Goal: Information Seeking & Learning: Learn about a topic

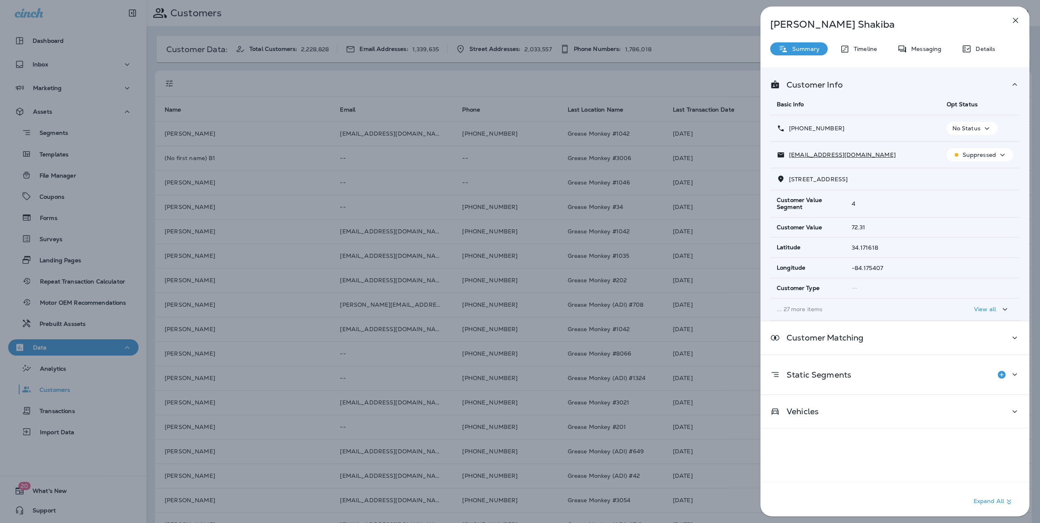
click at [1018, 17] on icon "button" at bounding box center [1015, 20] width 10 height 10
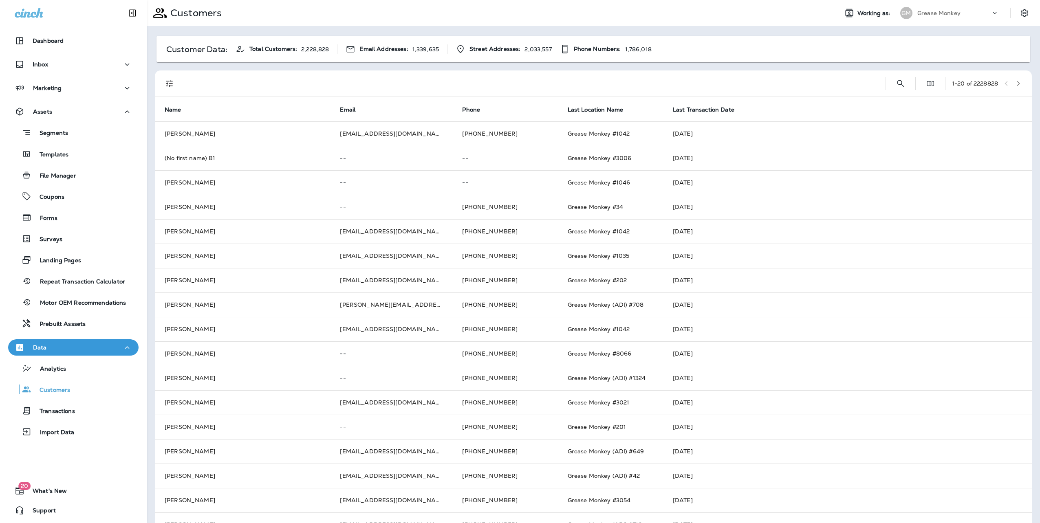
click at [924, 9] on div "Grease Monkey" at bounding box center [953, 13] width 73 height 12
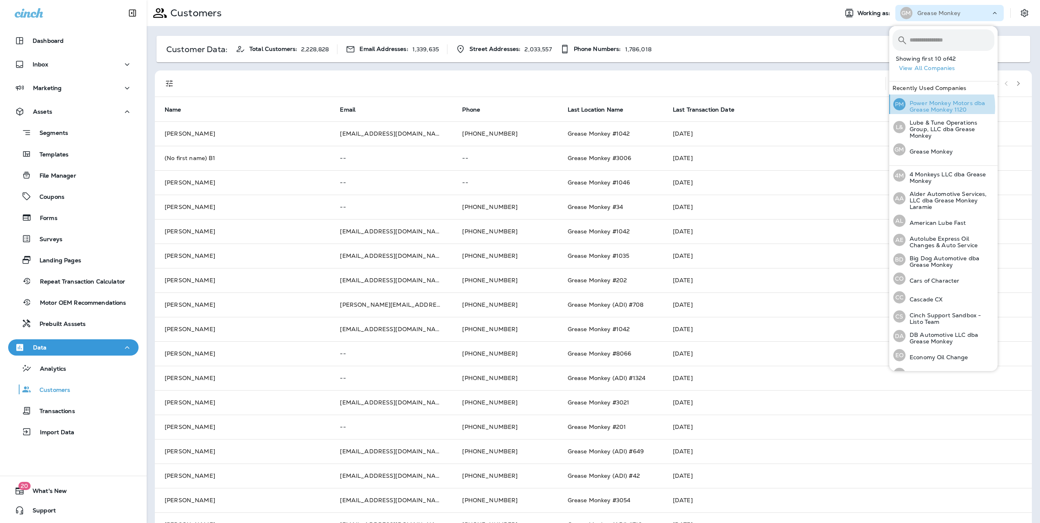
click at [926, 107] on p "Power Monkey Motors dba Grease Monkey 1120" at bounding box center [949, 106] width 89 height 13
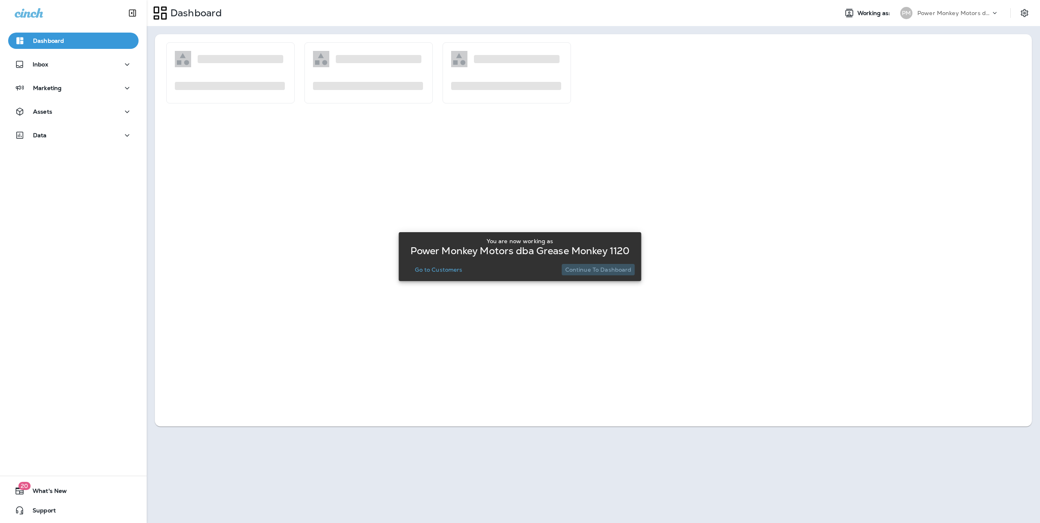
click at [601, 268] on p "Continue to Dashboard" at bounding box center [598, 269] width 66 height 7
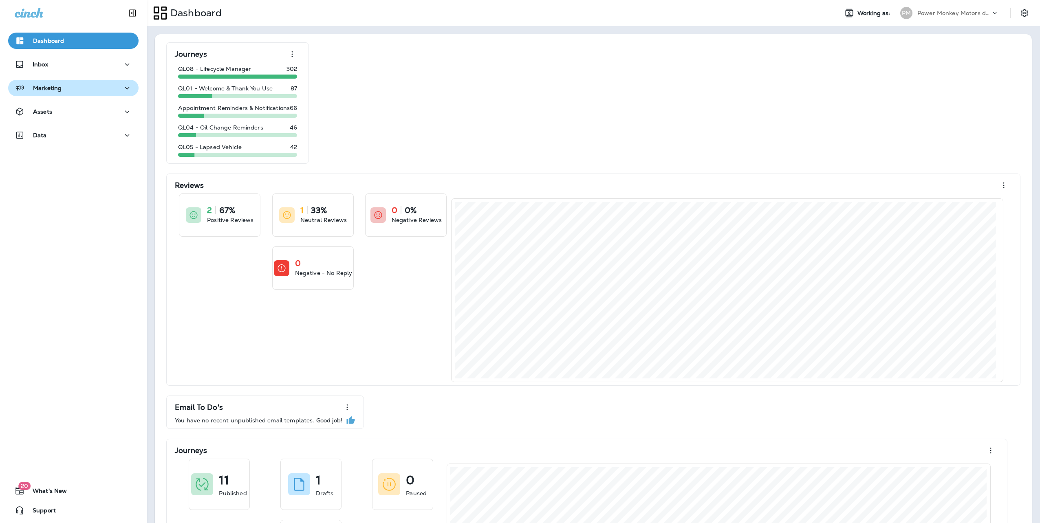
click at [64, 92] on div "Marketing" at bounding box center [73, 88] width 117 height 10
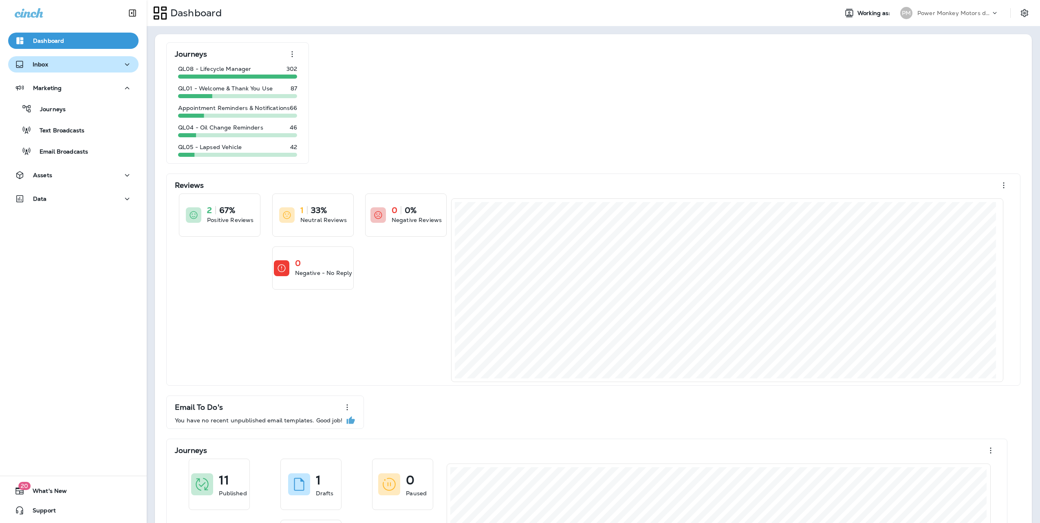
click at [67, 66] on div "Inbox" at bounding box center [73, 64] width 117 height 10
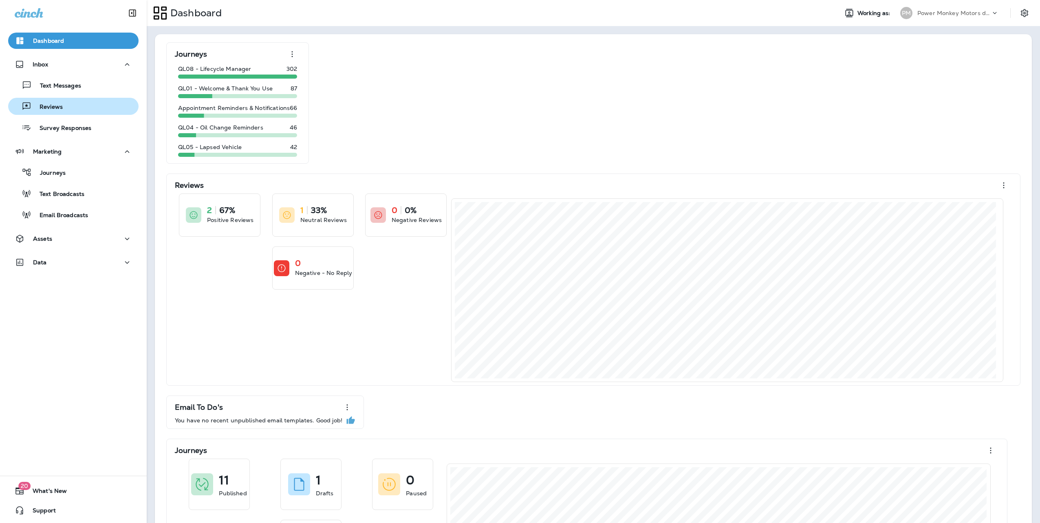
click at [58, 103] on div "Reviews" at bounding box center [36, 106] width 51 height 12
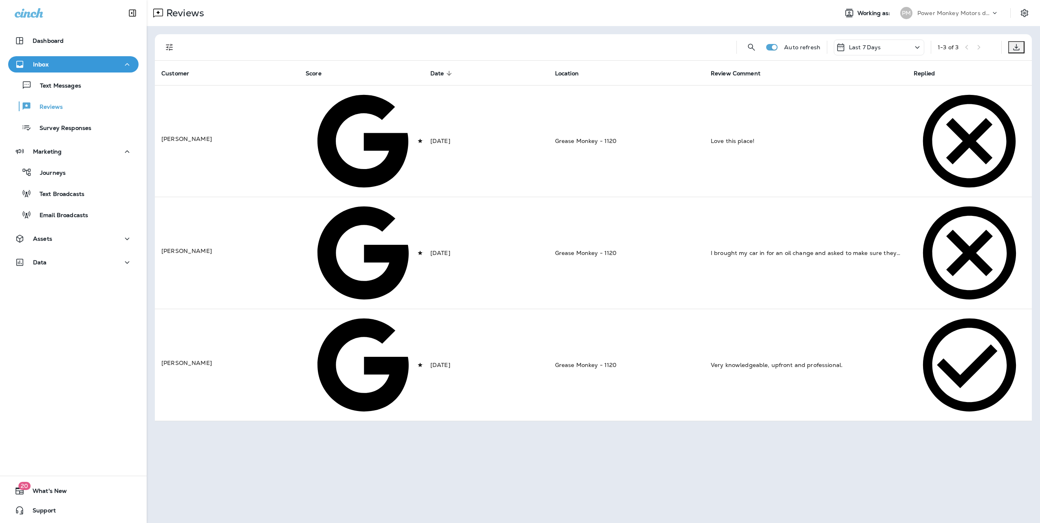
click at [912, 48] on div "Last 7 Days" at bounding box center [878, 48] width 90 height 16
click at [853, 130] on p "Last 30 Days" at bounding box center [878, 126] width 127 height 7
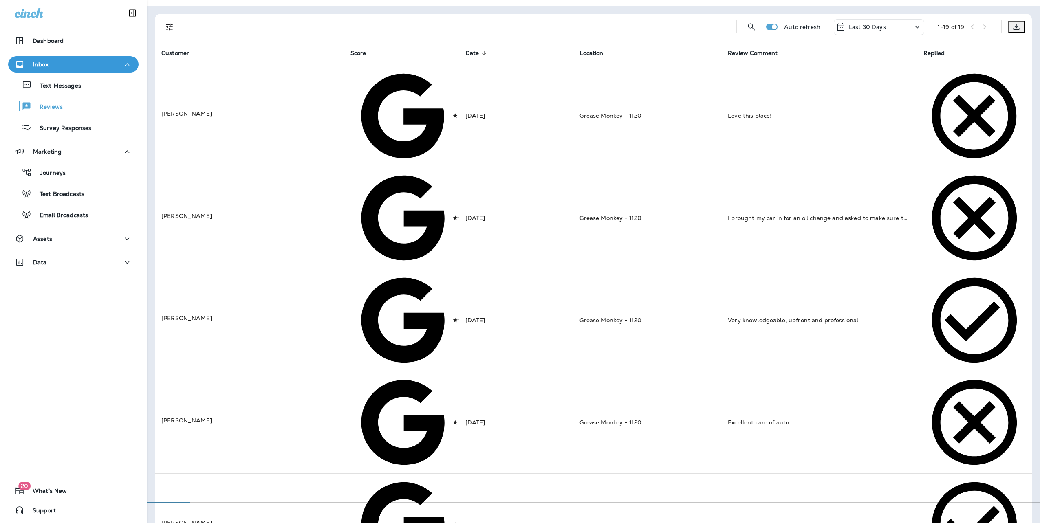
scroll to position [16, 0]
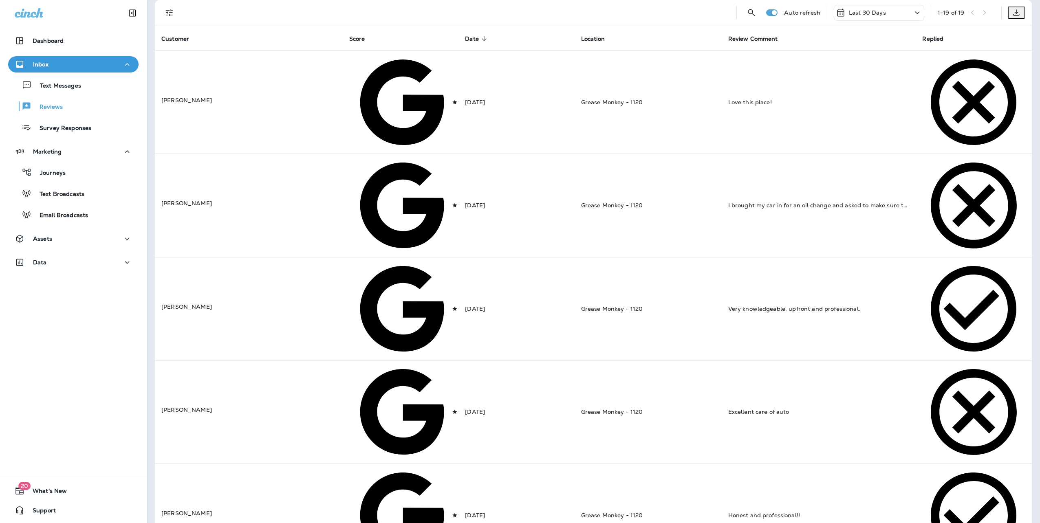
scroll to position [0, 0]
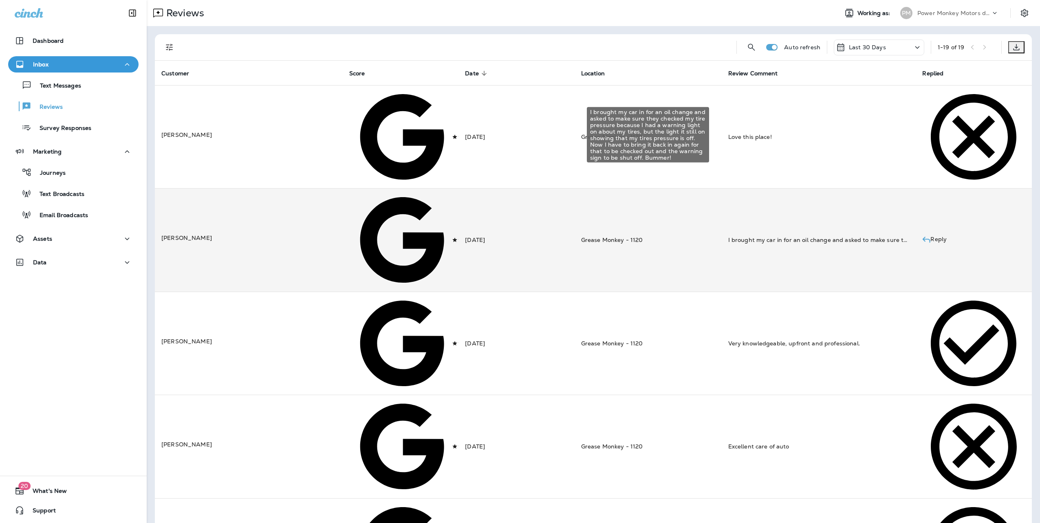
click at [794, 236] on div "I brought my car in for an oil change and asked to make sure they checked my ti…" at bounding box center [818, 240] width 181 height 8
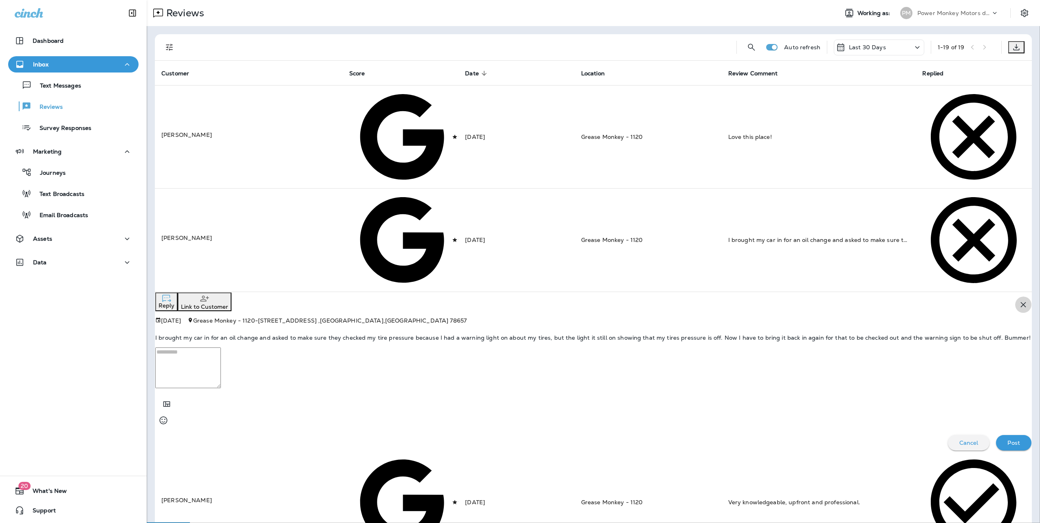
click at [1018, 300] on icon "button" at bounding box center [1023, 305] width 10 height 10
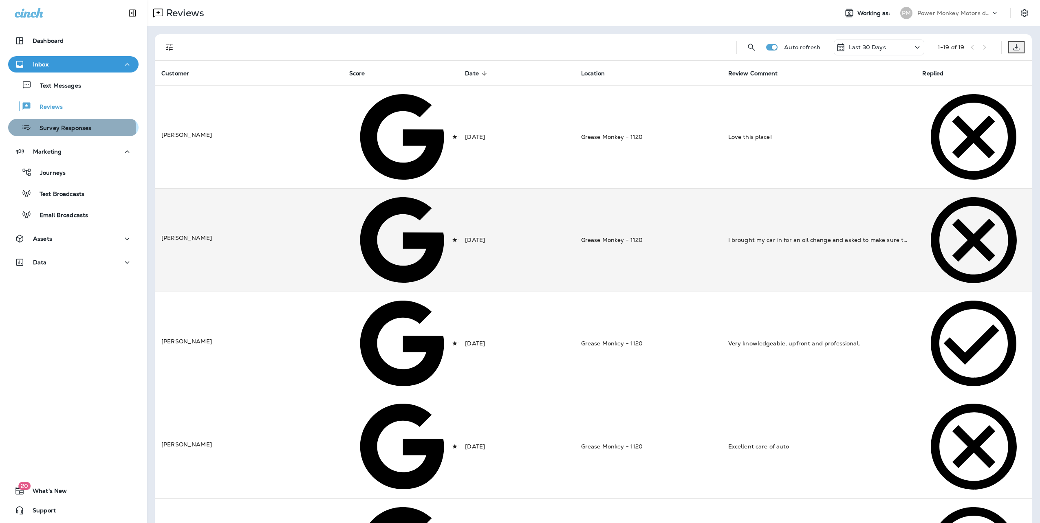
click at [62, 131] on p "Survey Responses" at bounding box center [61, 129] width 60 height 8
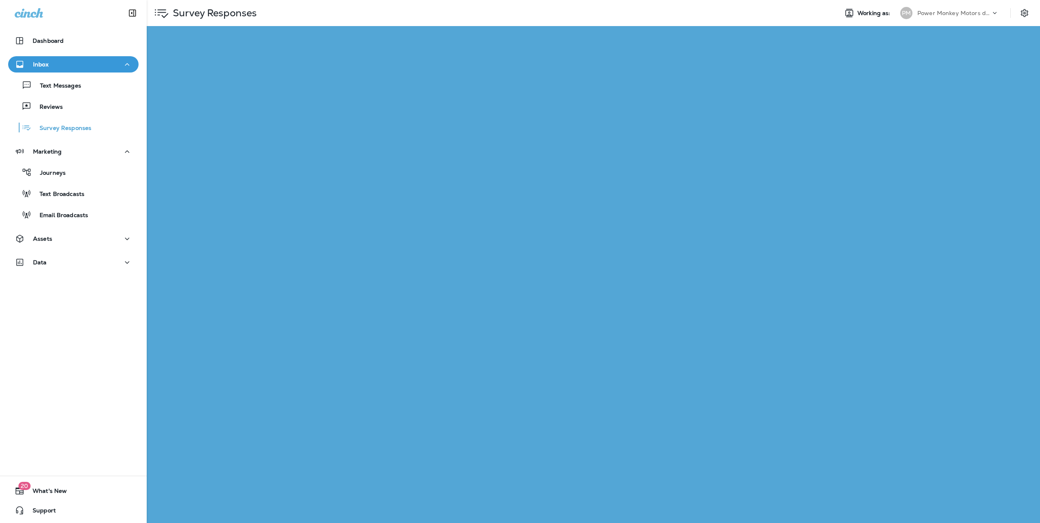
click at [947, 46] on icon at bounding box center [947, 47] width 10 height 10
click at [917, 130] on div "Last 30 Days" at bounding box center [908, 122] width 127 height 16
click at [433, 96] on div "75%" at bounding box center [417, 97] width 162 height 7
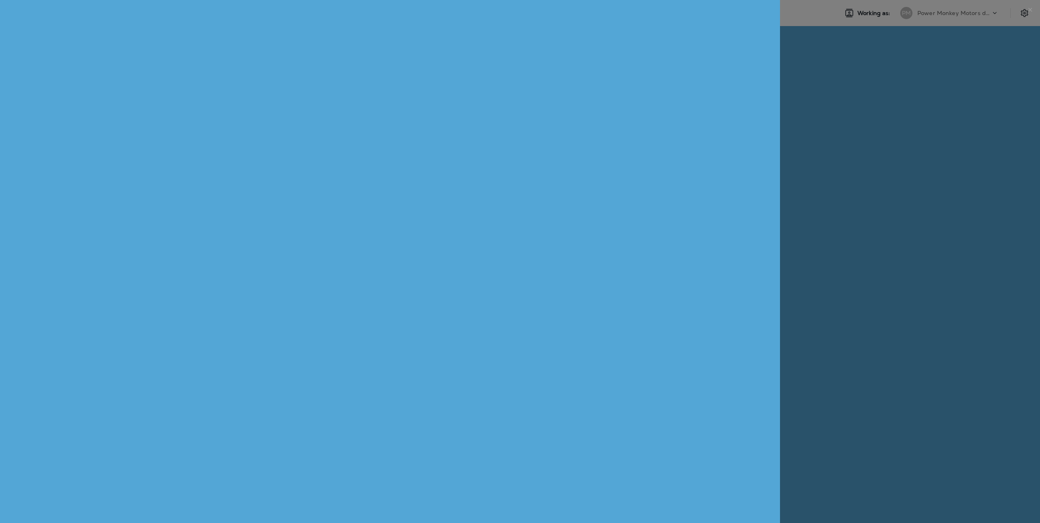
click at [311, 486] on span "Notes & Actions" at bounding box center [289, 489] width 44 height 7
click at [1026, 13] on icon "close" at bounding box center [1029, 10] width 7 height 7
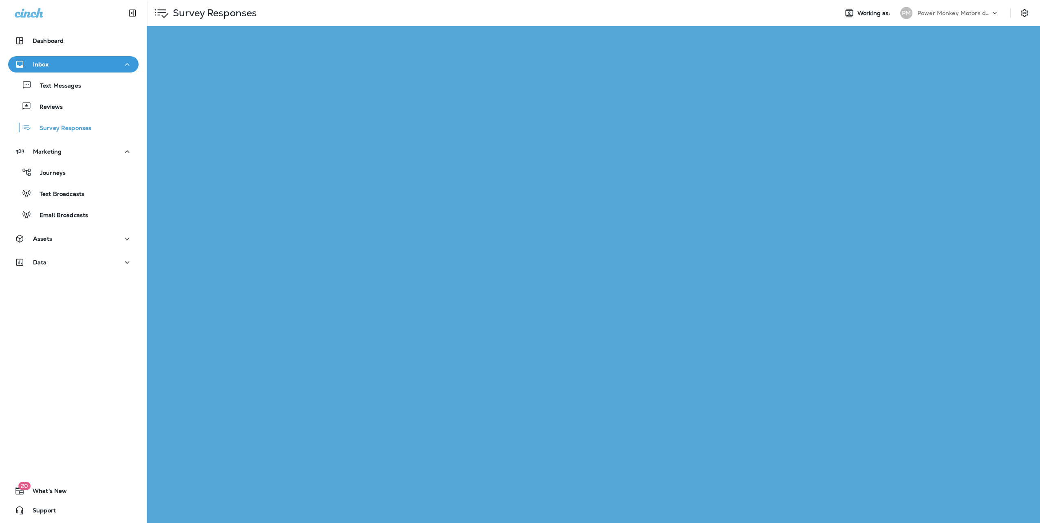
click at [431, 242] on div "50%" at bounding box center [417, 244] width 162 height 7
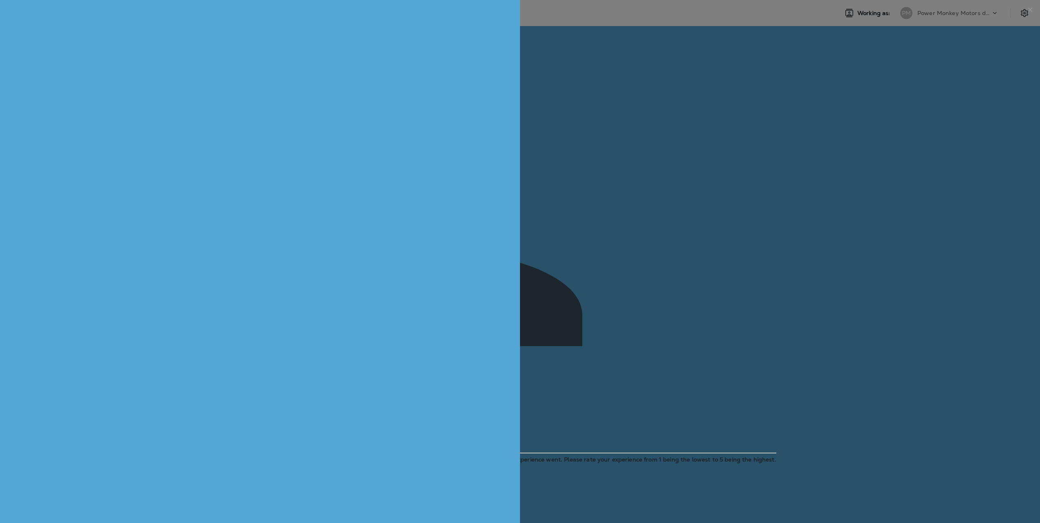
click at [311, 476] on span "Notes & Actions" at bounding box center [289, 479] width 44 height 7
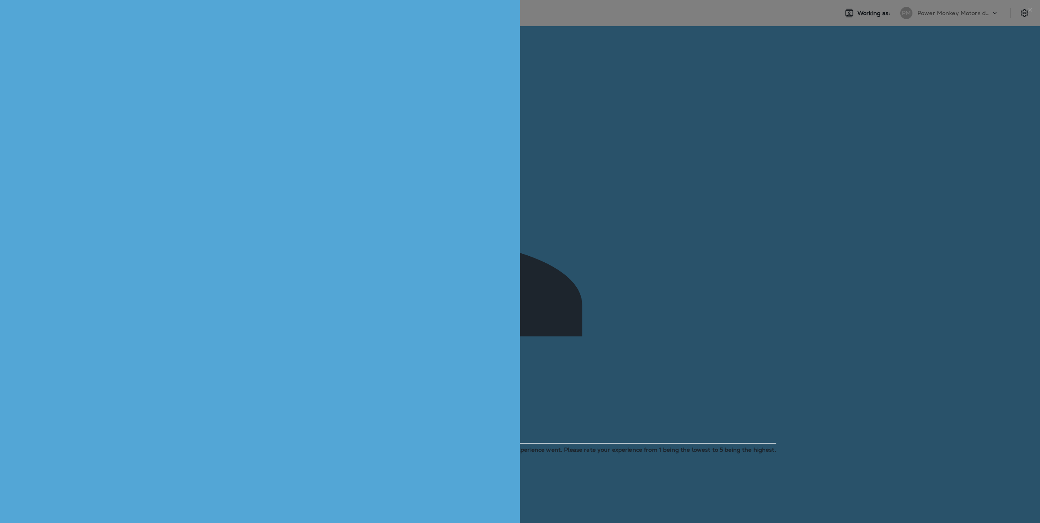
click at [1028, 11] on icon "close" at bounding box center [1030, 10] width 4 height 4
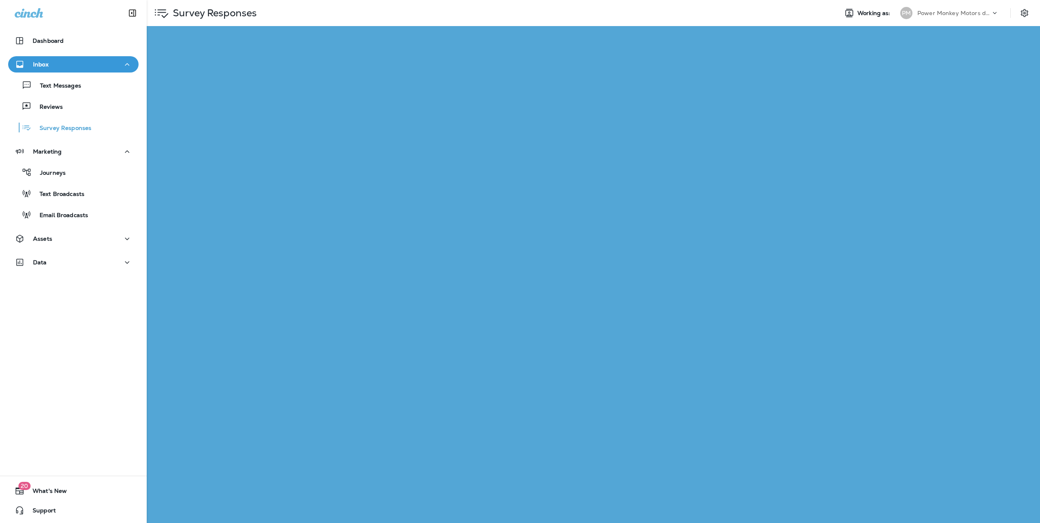
click at [403, 245] on div "50%" at bounding box center [417, 244] width 162 height 7
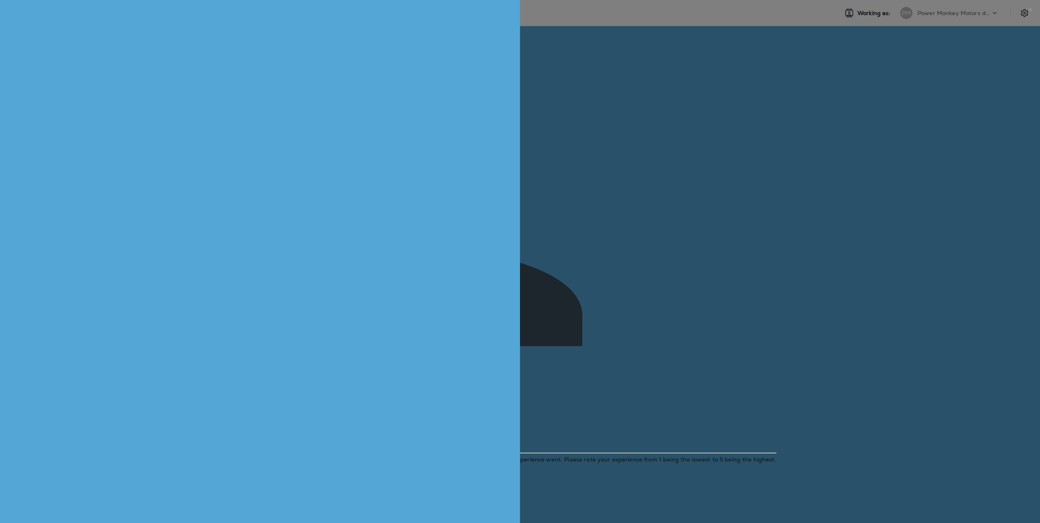
click at [1026, 13] on icon "close" at bounding box center [1029, 10] width 7 height 7
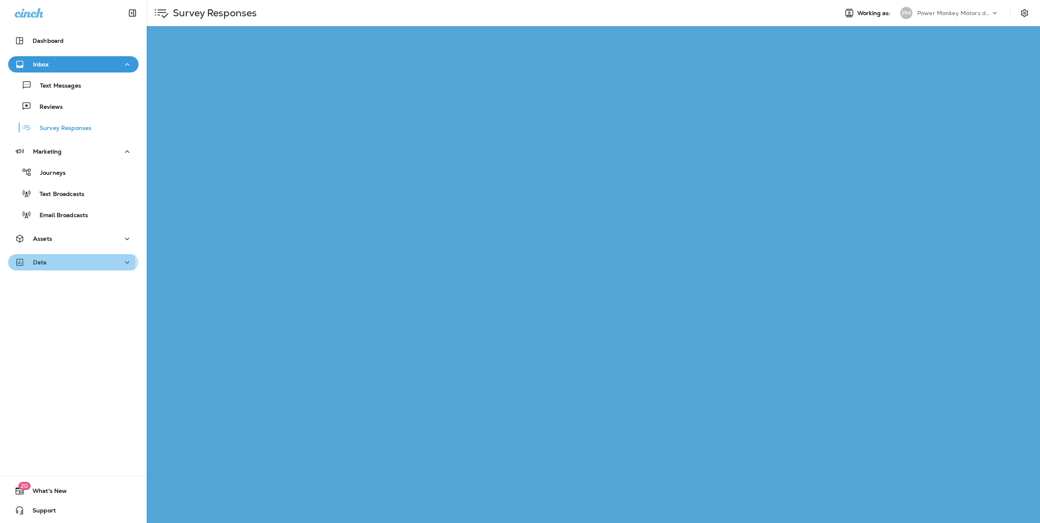
click at [58, 262] on div "Data" at bounding box center [73, 262] width 117 height 10
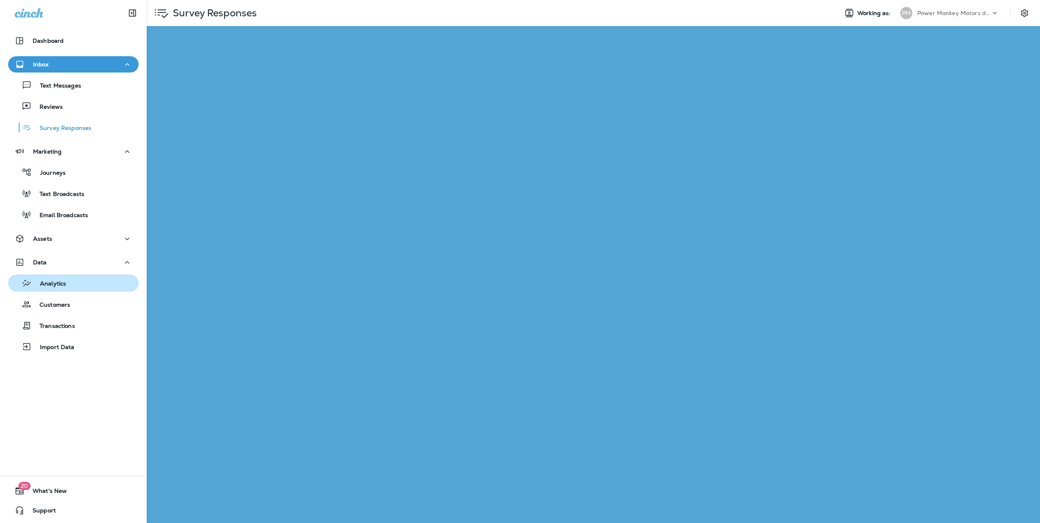
click at [57, 281] on p "Analytics" at bounding box center [49, 284] width 34 height 8
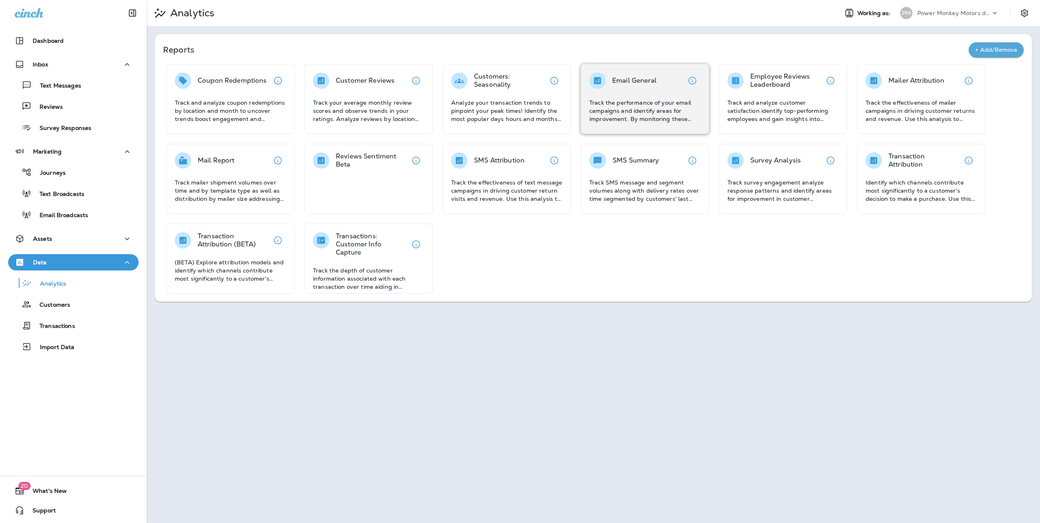
click at [641, 95] on div "Email General Track the performance of your email campaigns and identify areas …" at bounding box center [644, 98] width 111 height 51
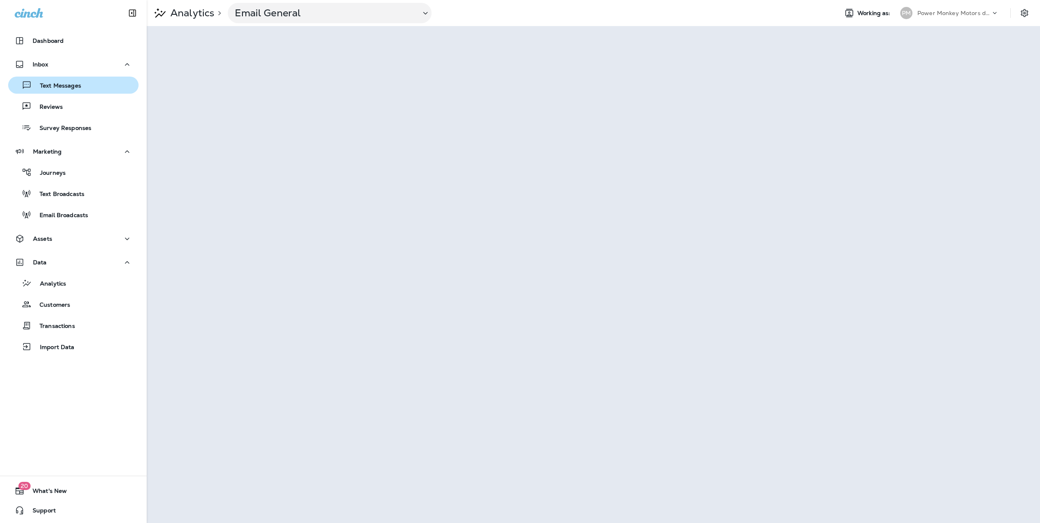
click at [78, 90] on div "Text Messages" at bounding box center [46, 85] width 70 height 12
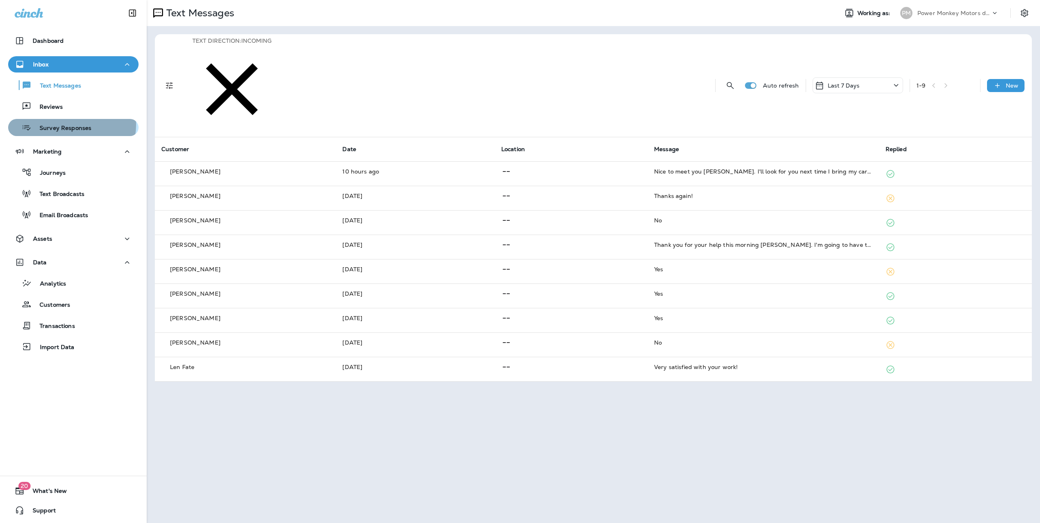
click at [70, 125] on p "Survey Responses" at bounding box center [61, 129] width 60 height 8
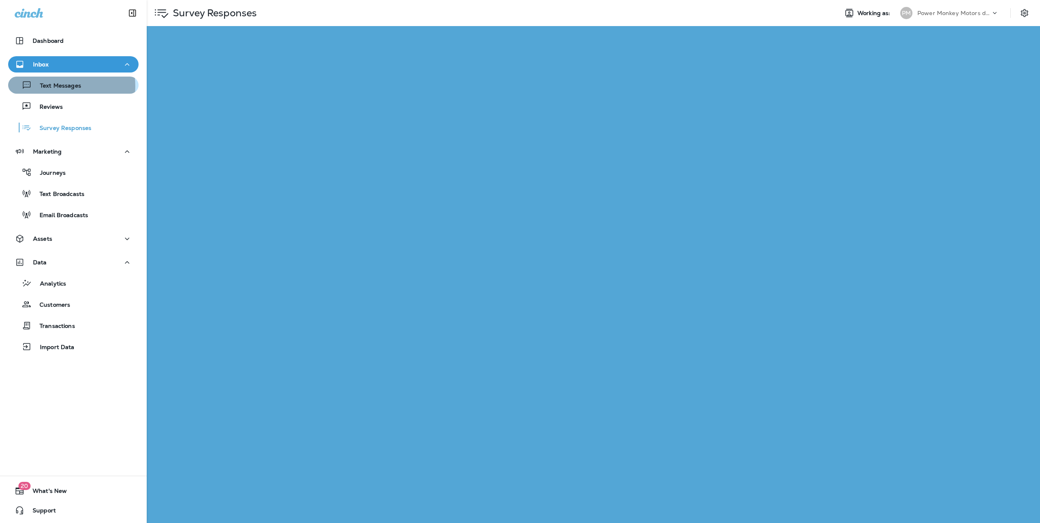
click at [48, 86] on p "Text Messages" at bounding box center [56, 86] width 49 height 8
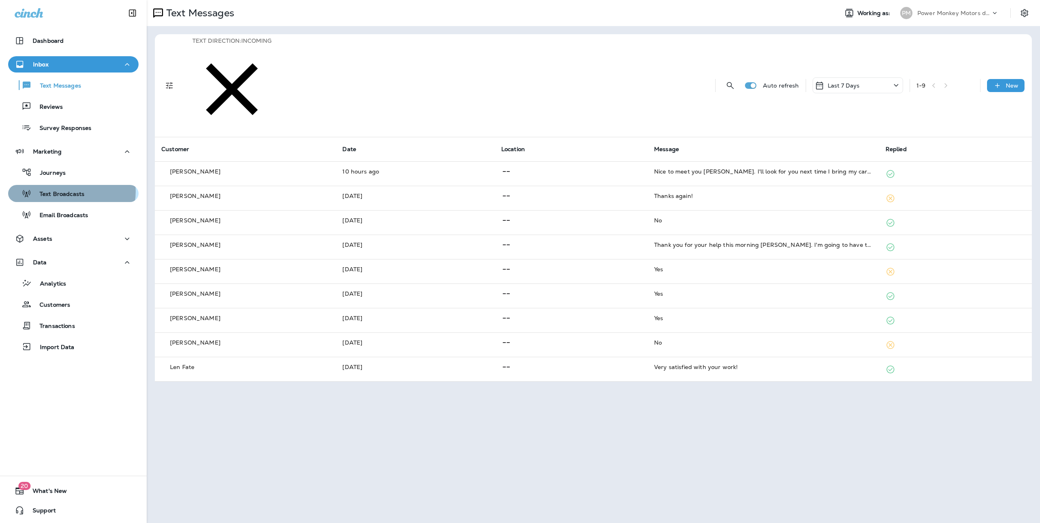
click at [69, 191] on p "Text Broadcasts" at bounding box center [57, 195] width 53 height 8
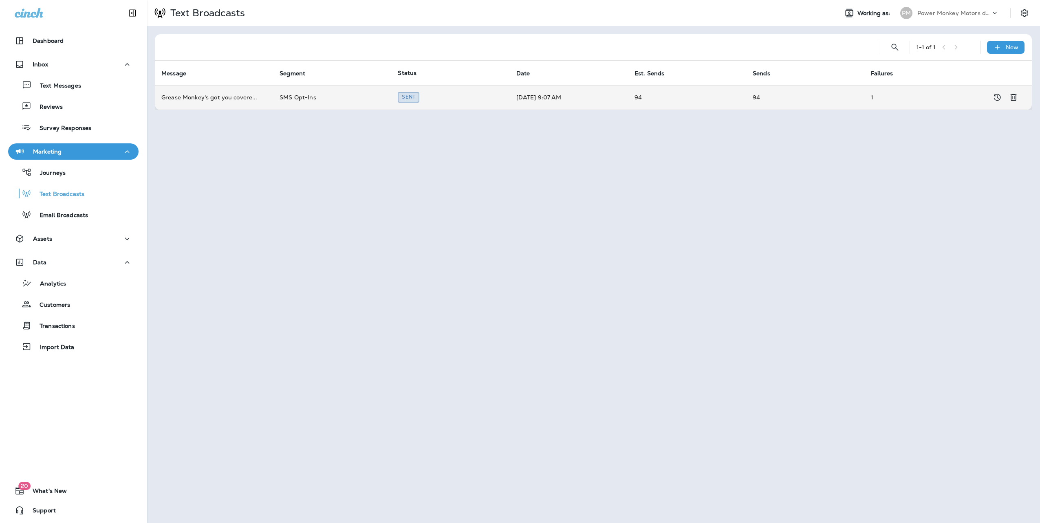
click at [227, 95] on td "Grease Monkey's got you covere ..." at bounding box center [214, 97] width 118 height 24
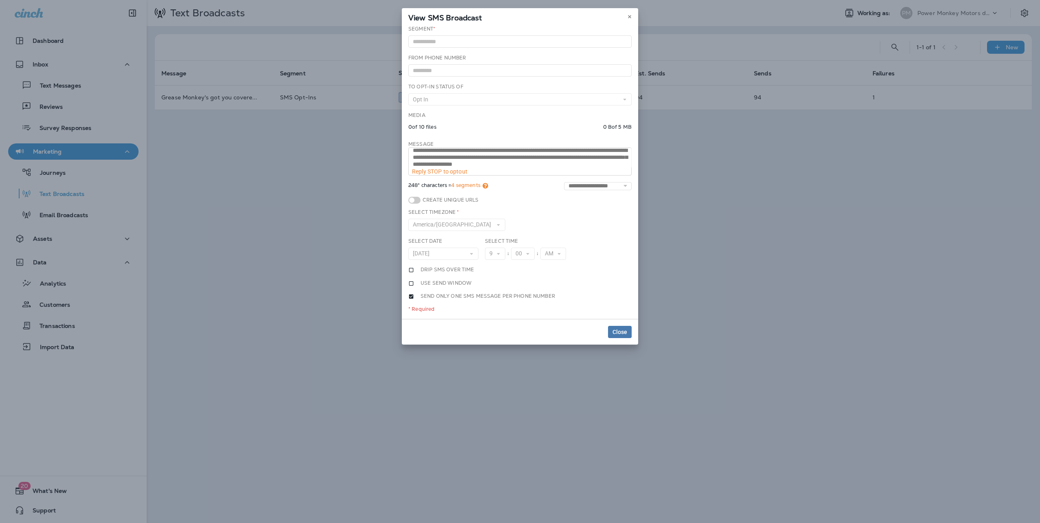
scroll to position [7, 0]
click at [628, 17] on icon at bounding box center [629, 16] width 5 height 5
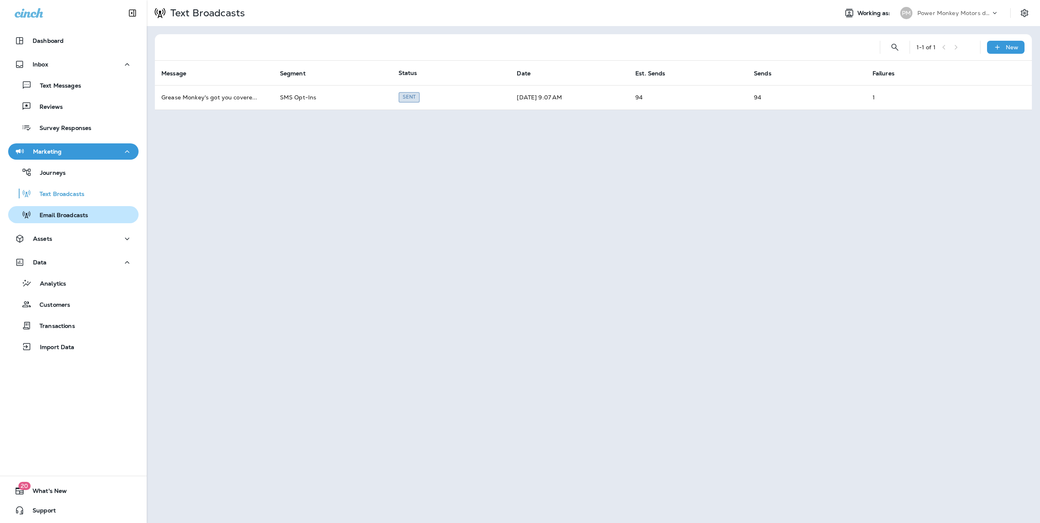
click at [59, 213] on p "Email Broadcasts" at bounding box center [59, 216] width 57 height 8
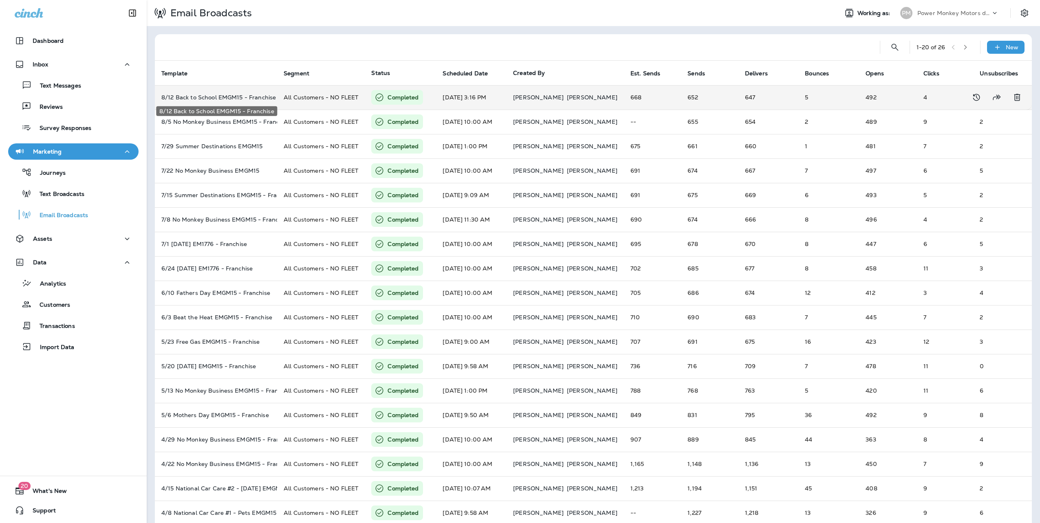
click at [218, 99] on p "8/12 Back to School EMGM15 - Franchise" at bounding box center [215, 97] width 109 height 7
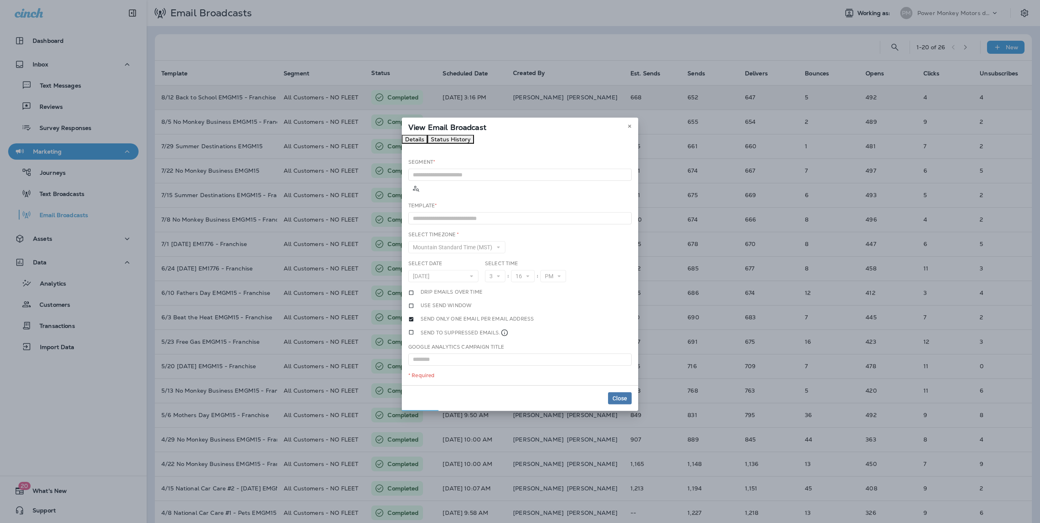
type input "**********"
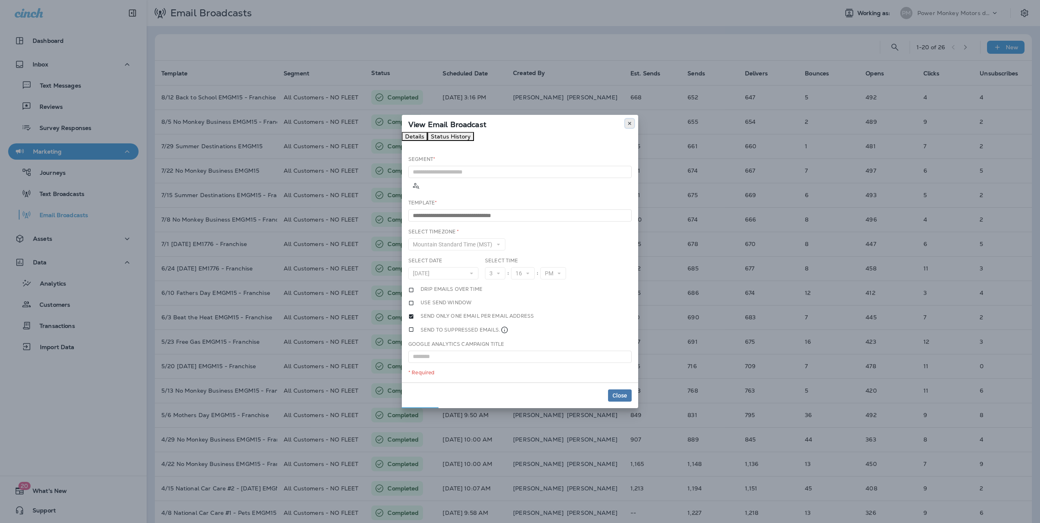
click at [629, 125] on use at bounding box center [629, 123] width 3 height 3
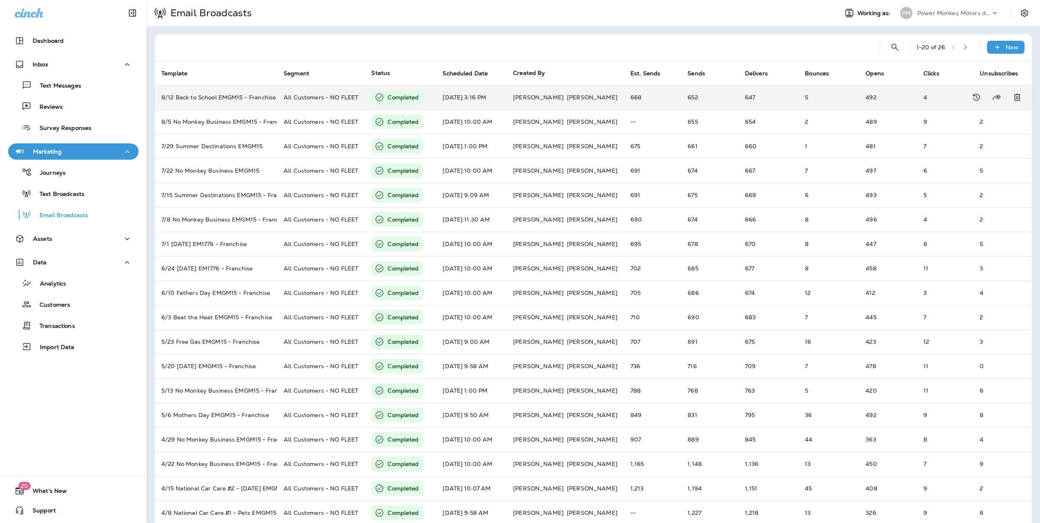
click at [221, 97] on p "8/12 Back to School EMGM15 - Franchise" at bounding box center [215, 97] width 109 height 7
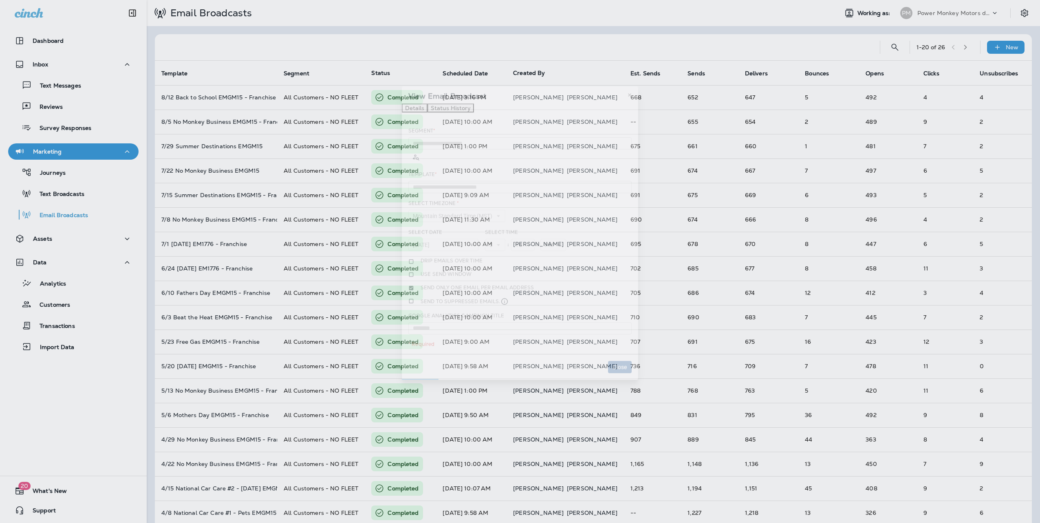
type input "**********"
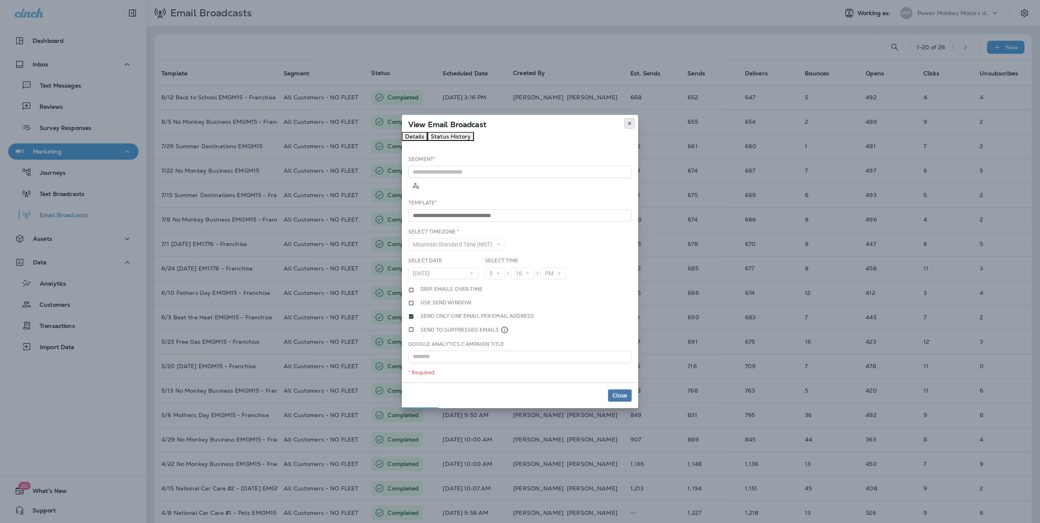
click at [626, 124] on button at bounding box center [629, 123] width 9 height 9
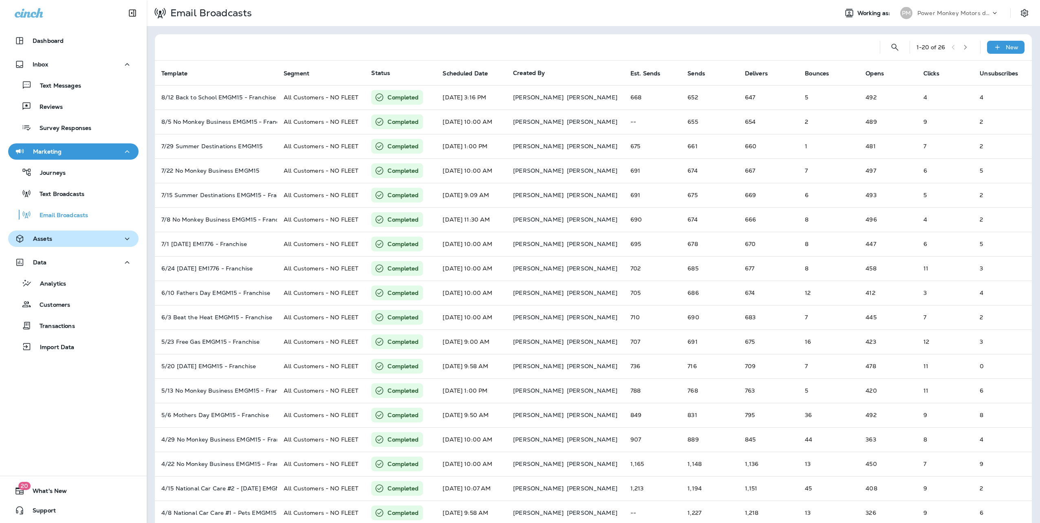
click at [46, 233] on button "Assets" at bounding box center [73, 239] width 130 height 16
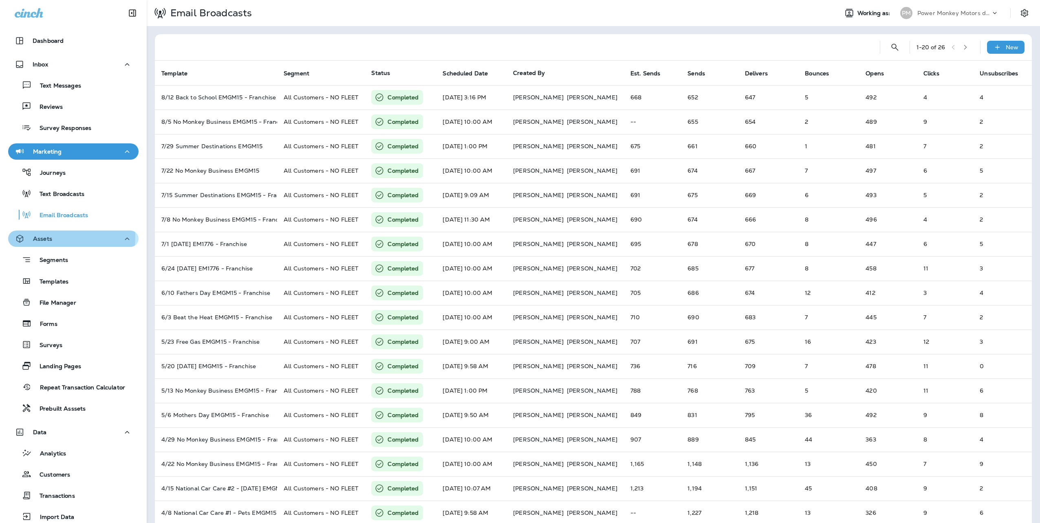
click at [46, 237] on p "Assets" at bounding box center [42, 238] width 19 height 7
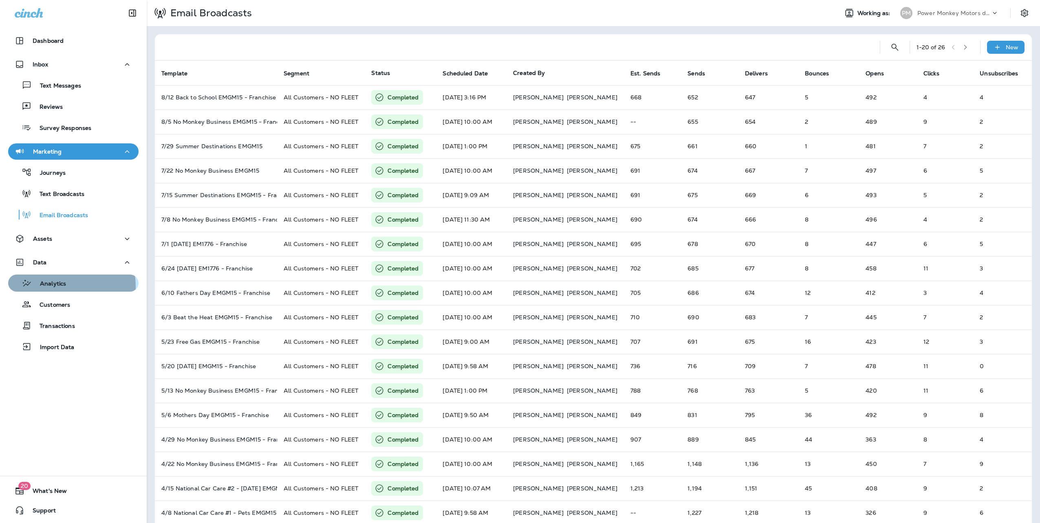
click at [46, 287] on p "Analytics" at bounding box center [49, 284] width 34 height 8
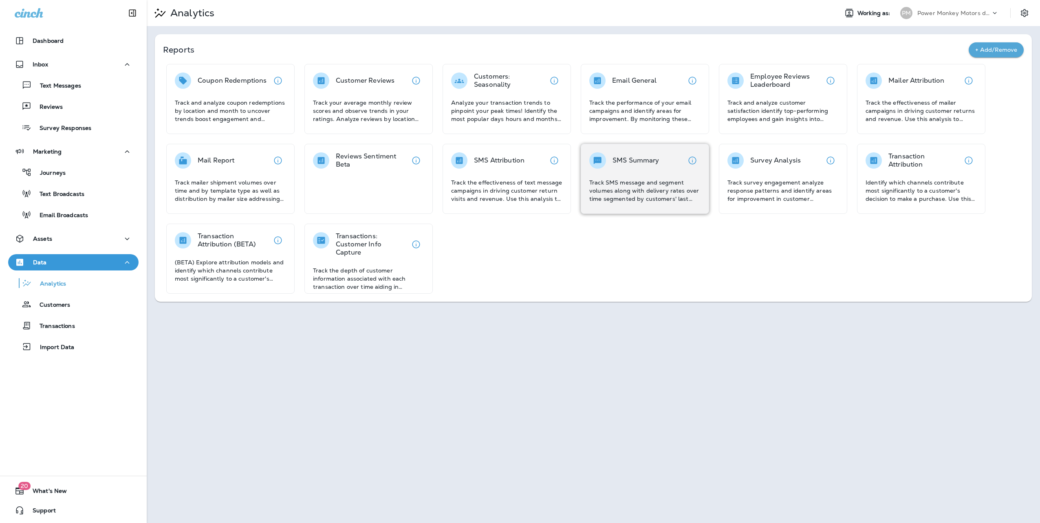
click at [632, 162] on p "SMS Summary" at bounding box center [635, 160] width 47 height 8
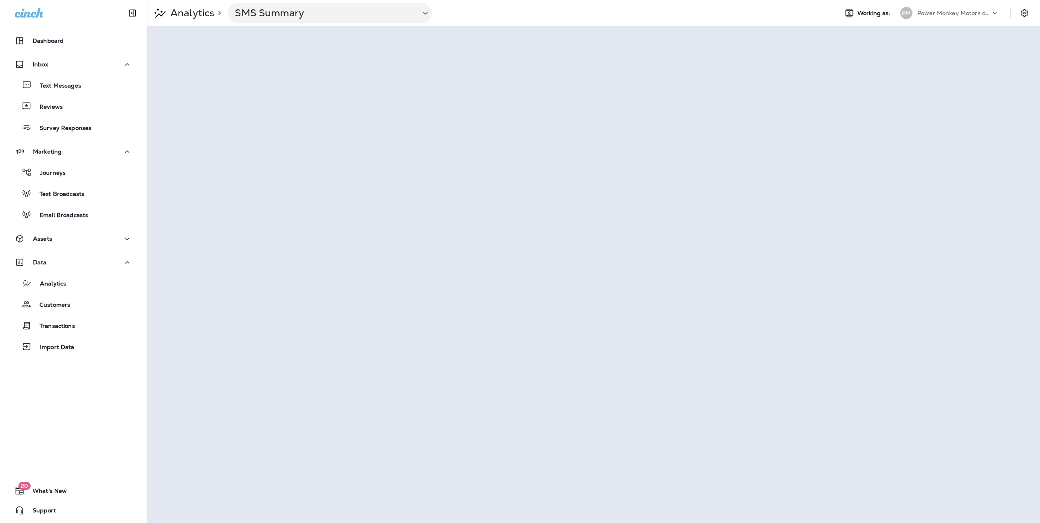
click at [192, 16] on p "Analytics" at bounding box center [190, 13] width 47 height 12
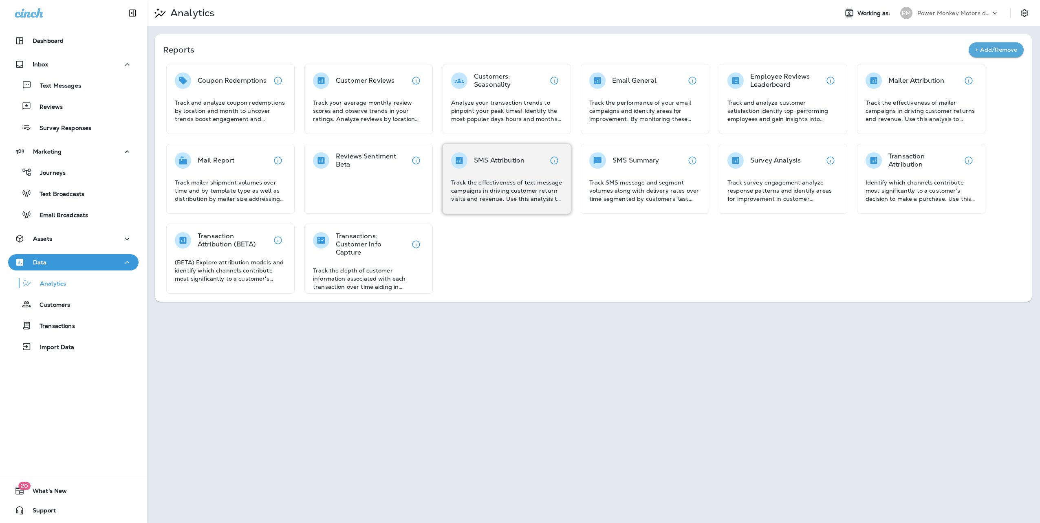
click at [514, 167] on div "SMS Attribution" at bounding box center [499, 160] width 51 height 16
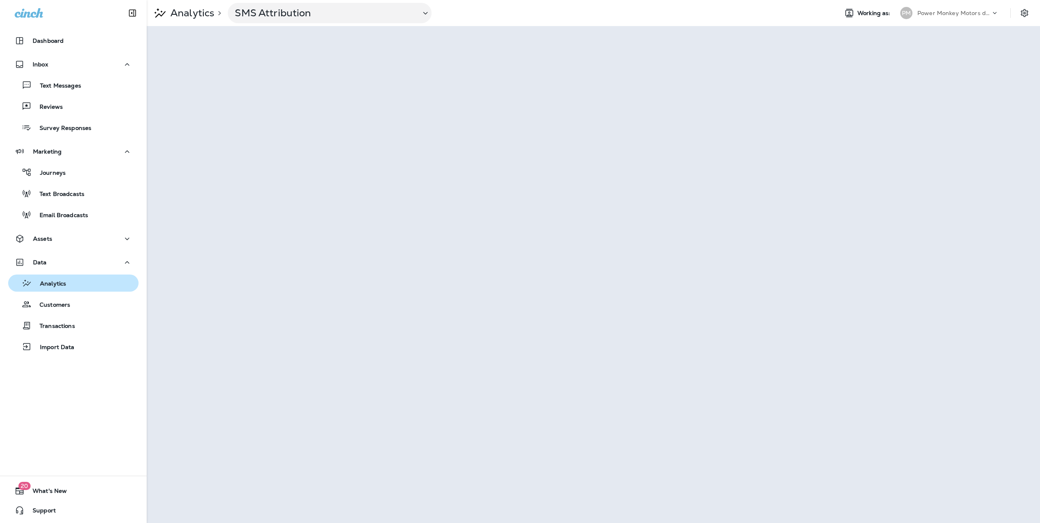
click at [56, 284] on p "Analytics" at bounding box center [49, 284] width 34 height 8
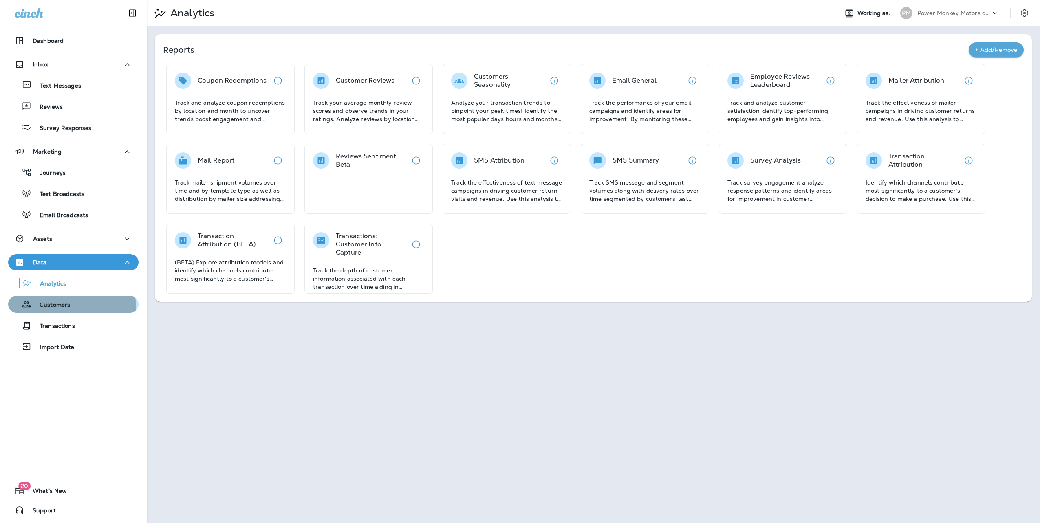
click at [61, 308] on p "Customers" at bounding box center [50, 305] width 39 height 8
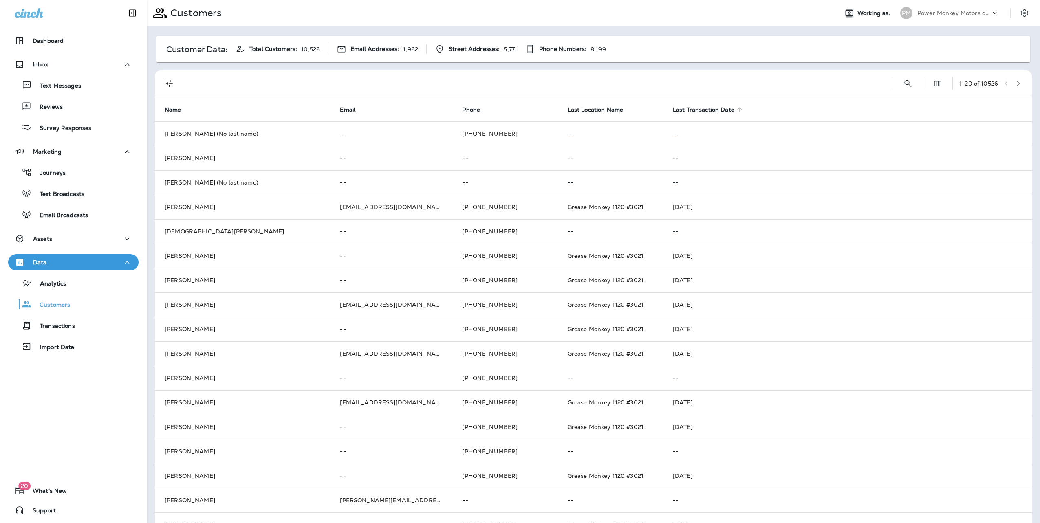
click at [736, 107] on icon at bounding box center [739, 109] width 7 height 7
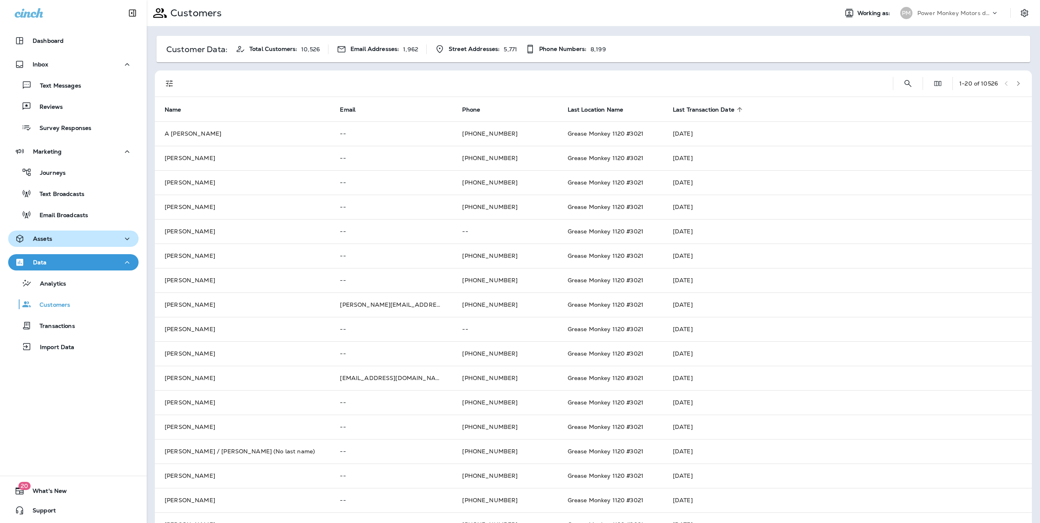
click at [86, 237] on div "Assets" at bounding box center [73, 239] width 117 height 10
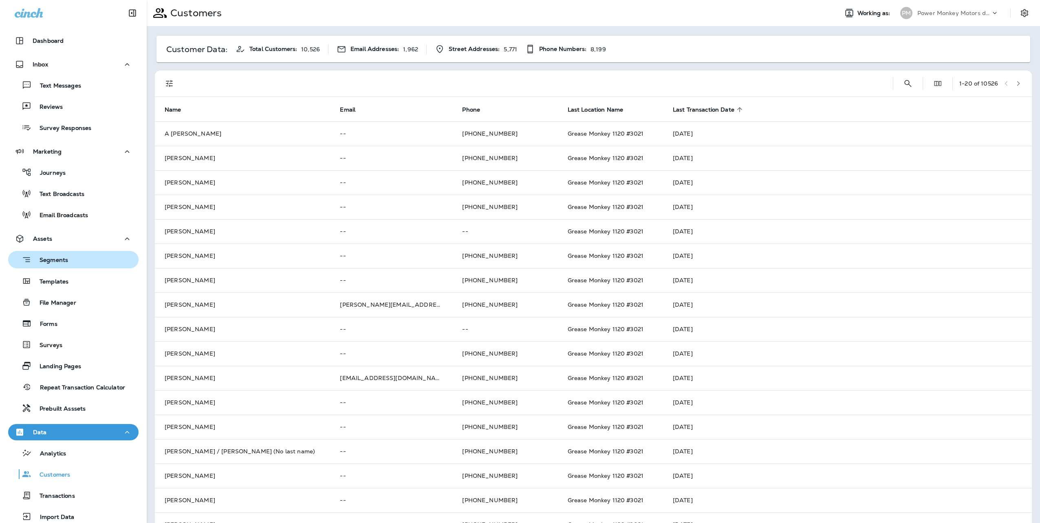
click at [57, 260] on p "Segments" at bounding box center [49, 261] width 37 height 8
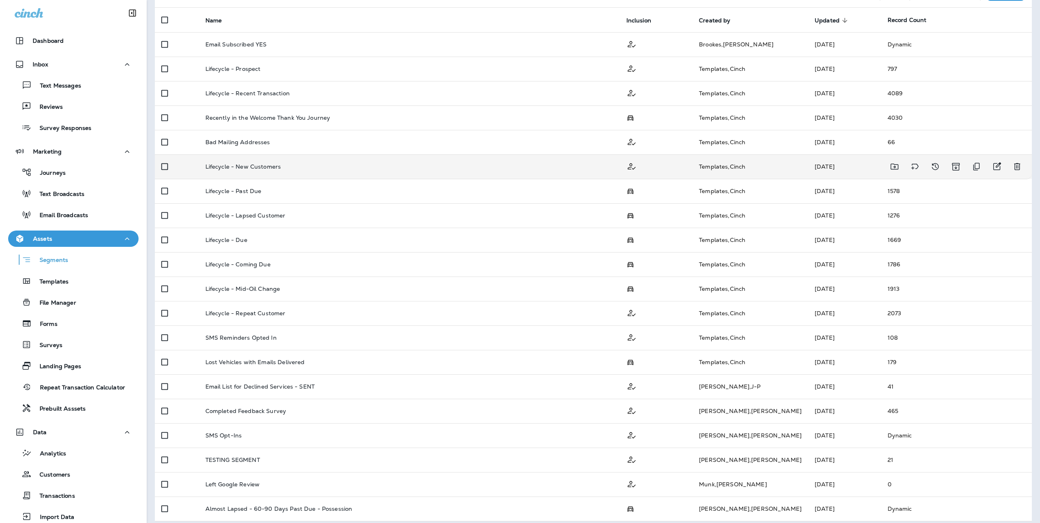
scroll to position [80, 0]
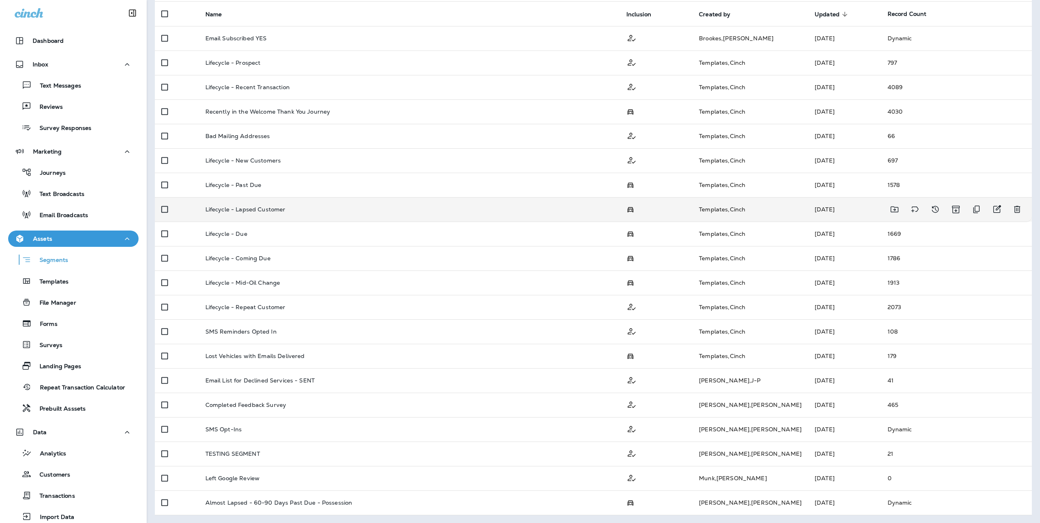
click at [282, 210] on p "Lifecycle - Lapsed Customer" at bounding box center [245, 209] width 80 height 7
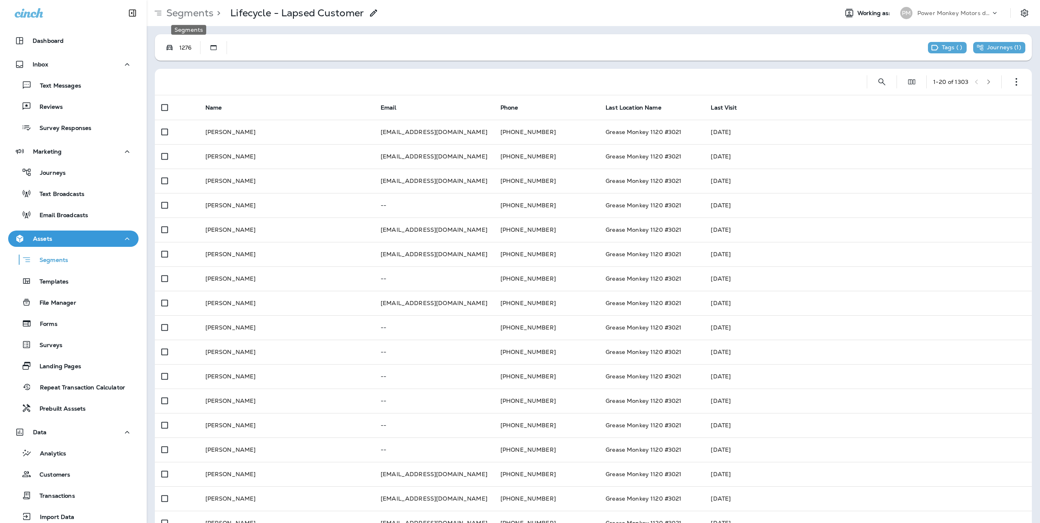
click at [194, 10] on p "Segments" at bounding box center [188, 13] width 51 height 12
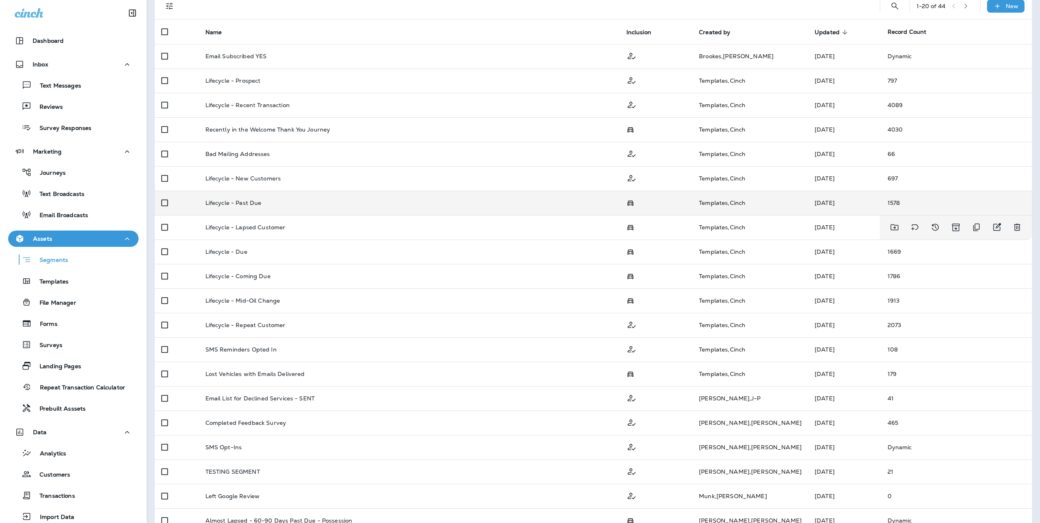
scroll to position [80, 0]
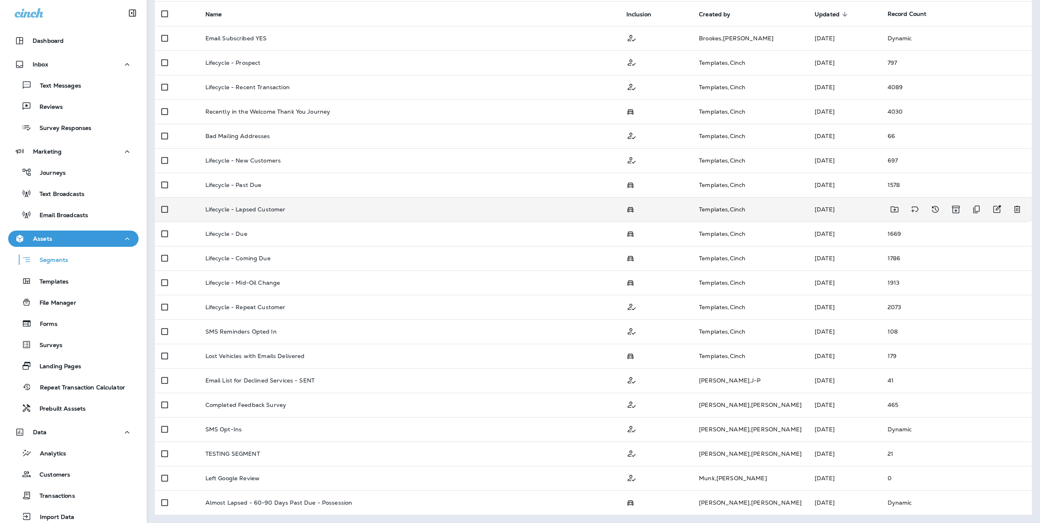
click at [266, 212] on p "Lifecycle - Lapsed Customer" at bounding box center [245, 209] width 80 height 7
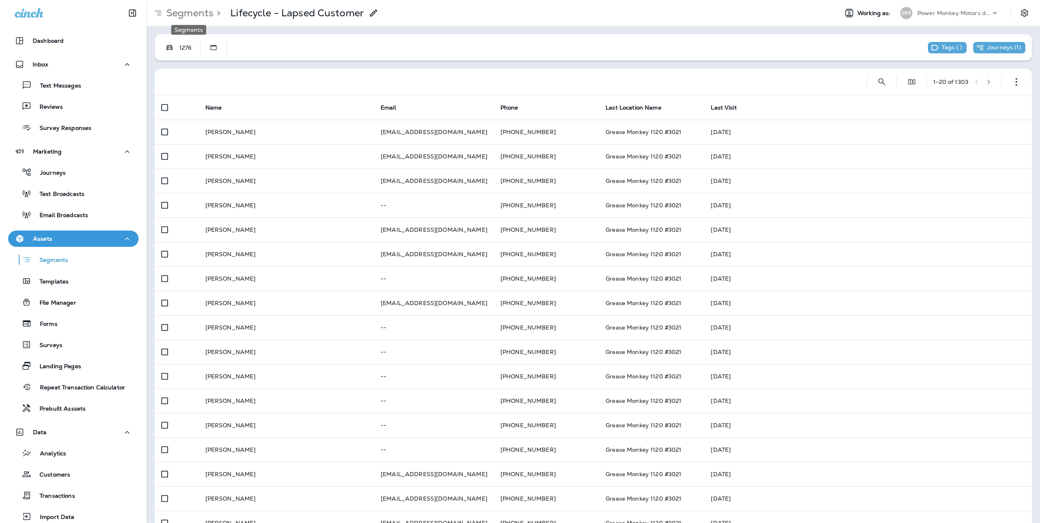
click at [175, 16] on p "Segments" at bounding box center [188, 13] width 51 height 12
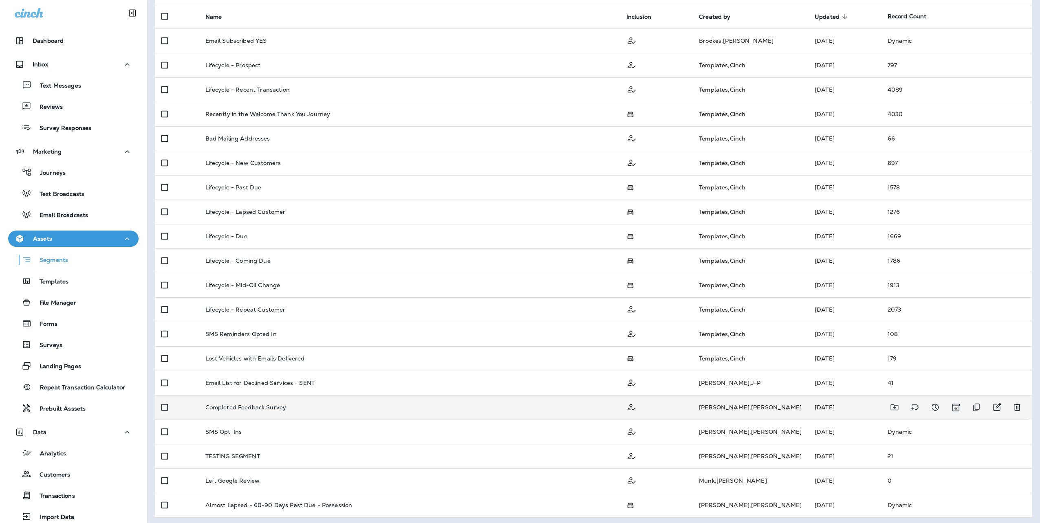
scroll to position [80, 0]
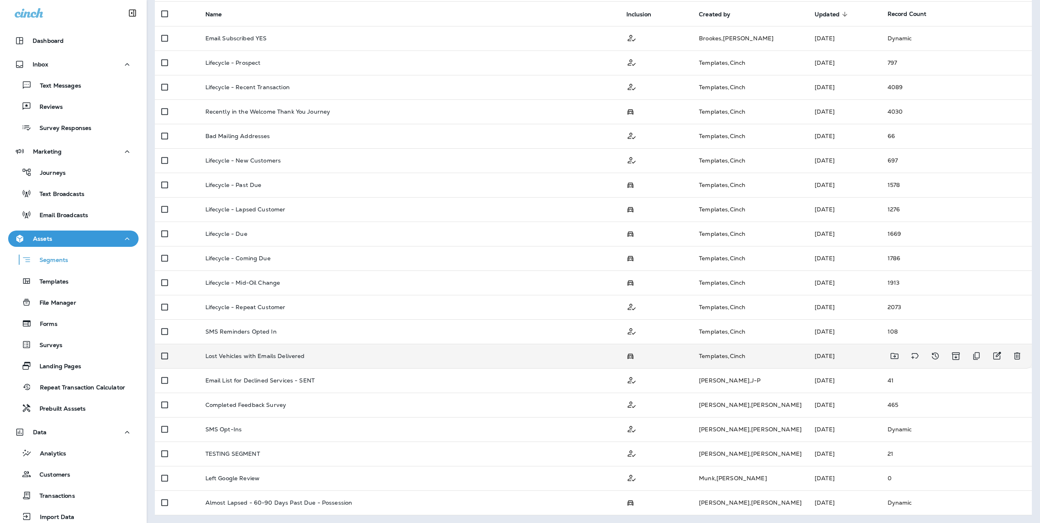
click at [319, 358] on div "Lost Vehicles with Emails Delivered" at bounding box center [409, 356] width 408 height 7
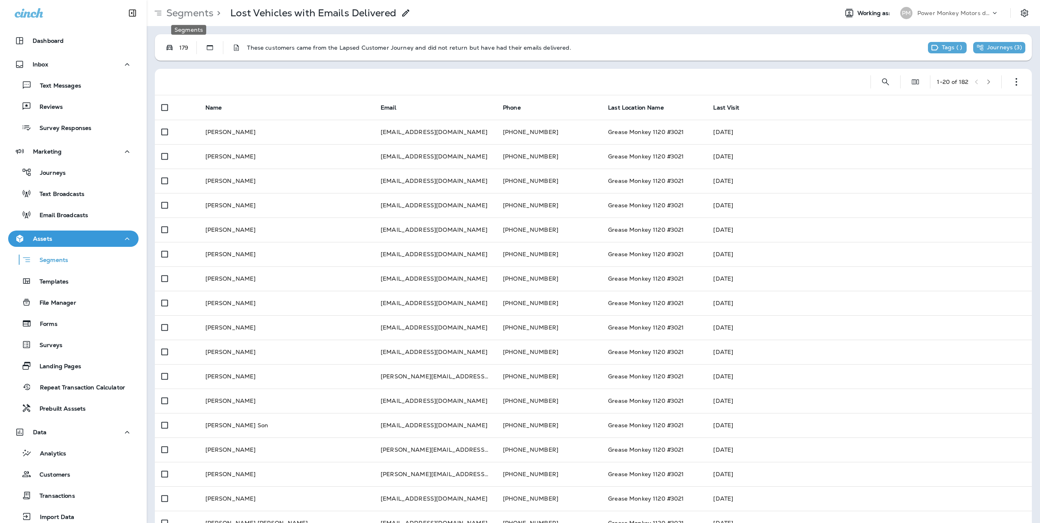
click at [190, 15] on p "Segments" at bounding box center [188, 13] width 51 height 12
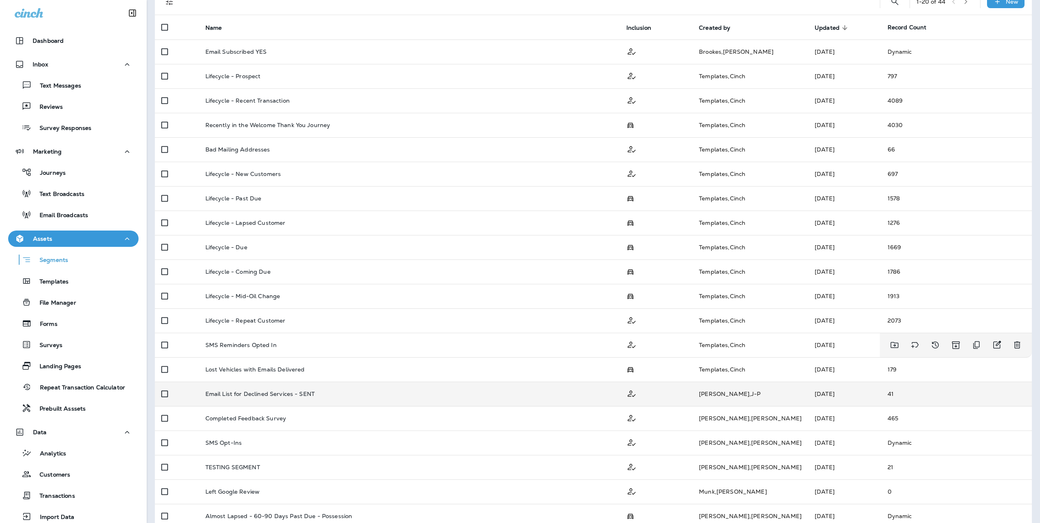
scroll to position [80, 0]
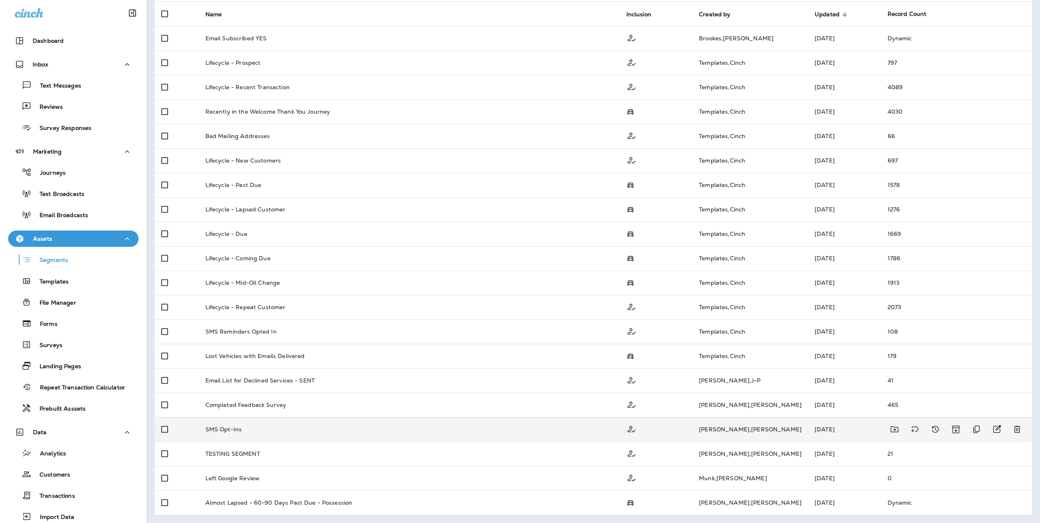
click at [273, 430] on div "SMS Opt-Ins" at bounding box center [409, 429] width 408 height 7
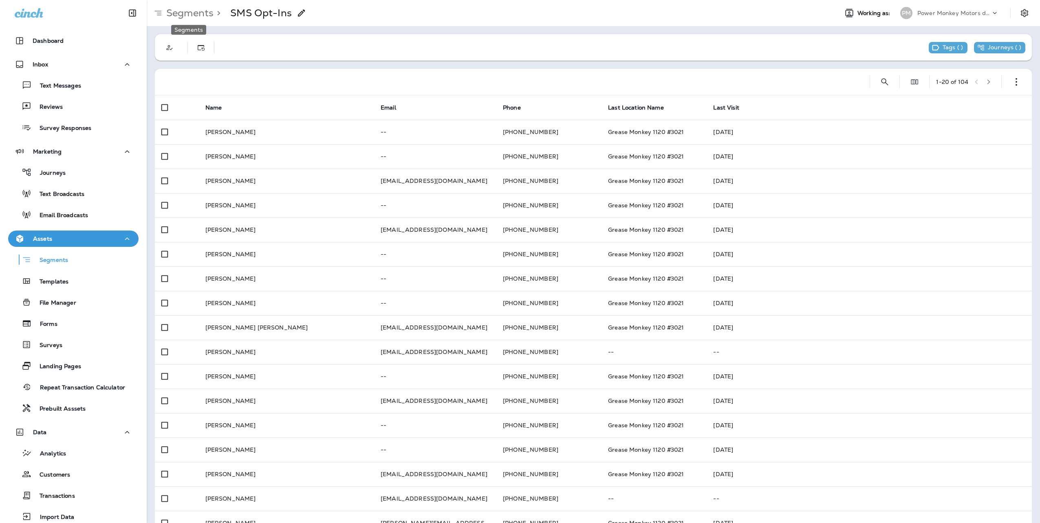
click at [188, 15] on p "Segments" at bounding box center [188, 13] width 51 height 12
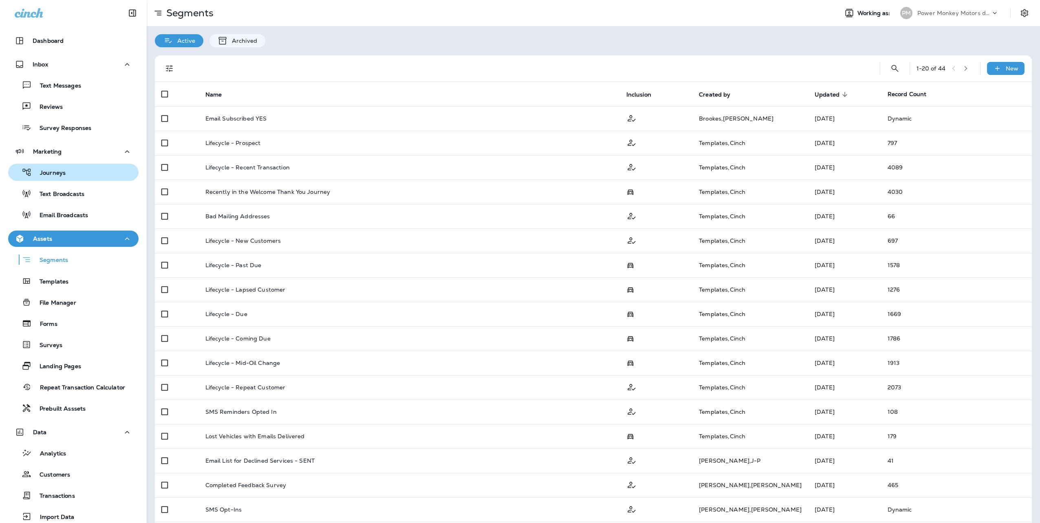
click at [44, 176] on p "Journeys" at bounding box center [49, 173] width 34 height 8
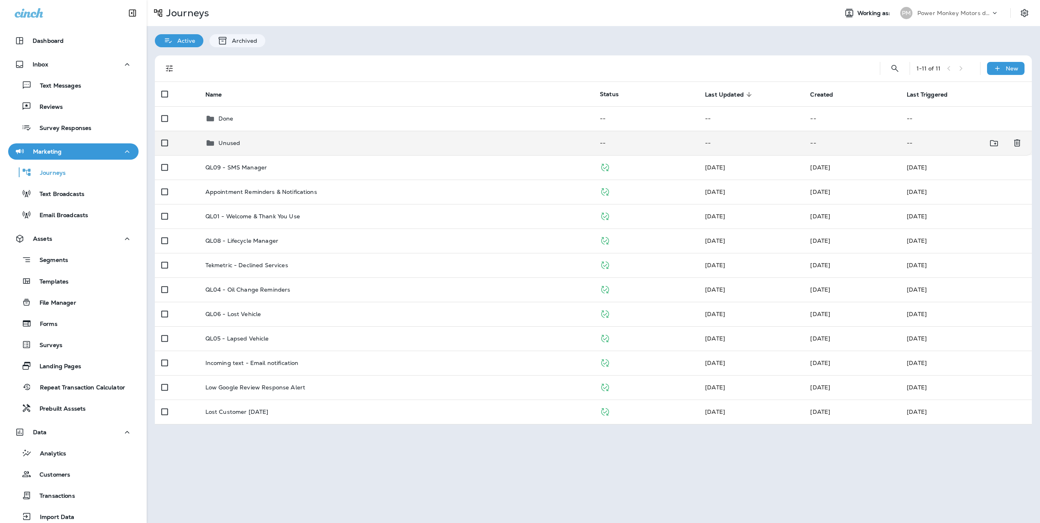
click at [233, 145] on p "Unused" at bounding box center [229, 143] width 22 height 7
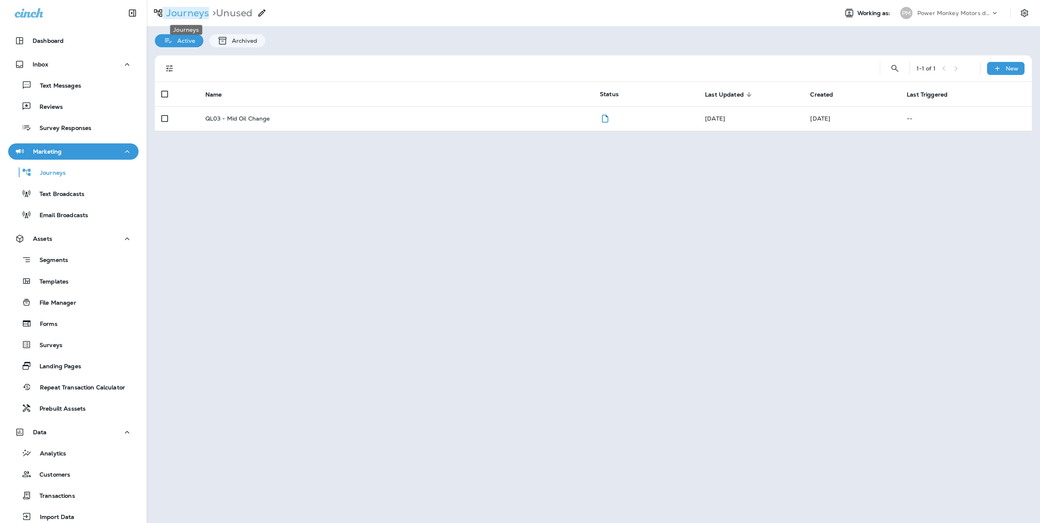
click at [182, 14] on p "Journeys" at bounding box center [186, 13] width 46 height 12
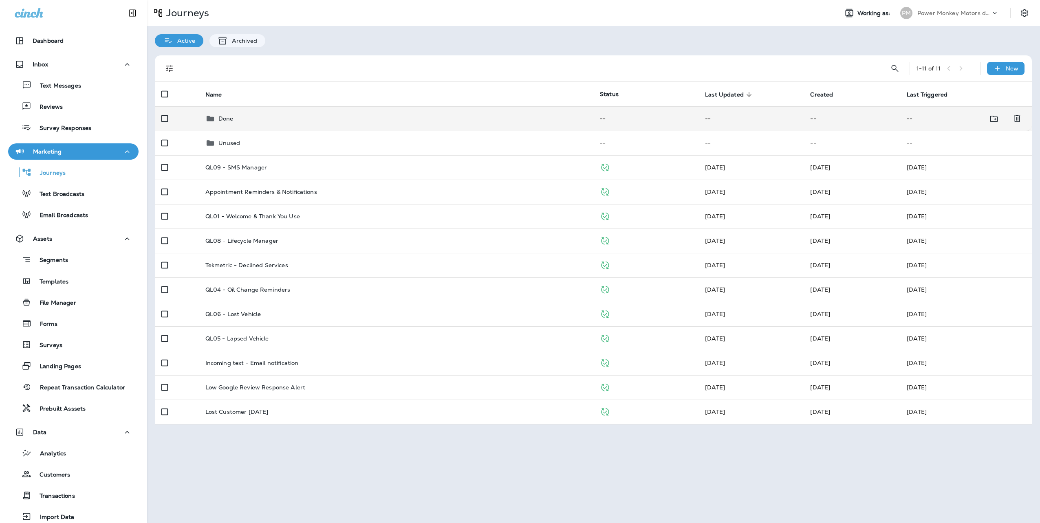
click at [253, 118] on div "Done" at bounding box center [395, 119] width 381 height 10
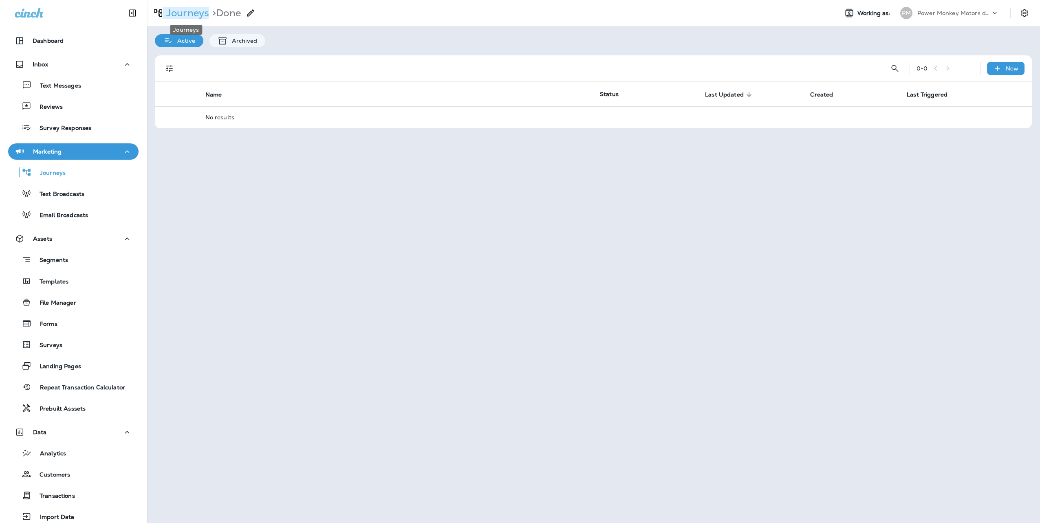
click at [182, 15] on p "Journeys" at bounding box center [186, 13] width 46 height 12
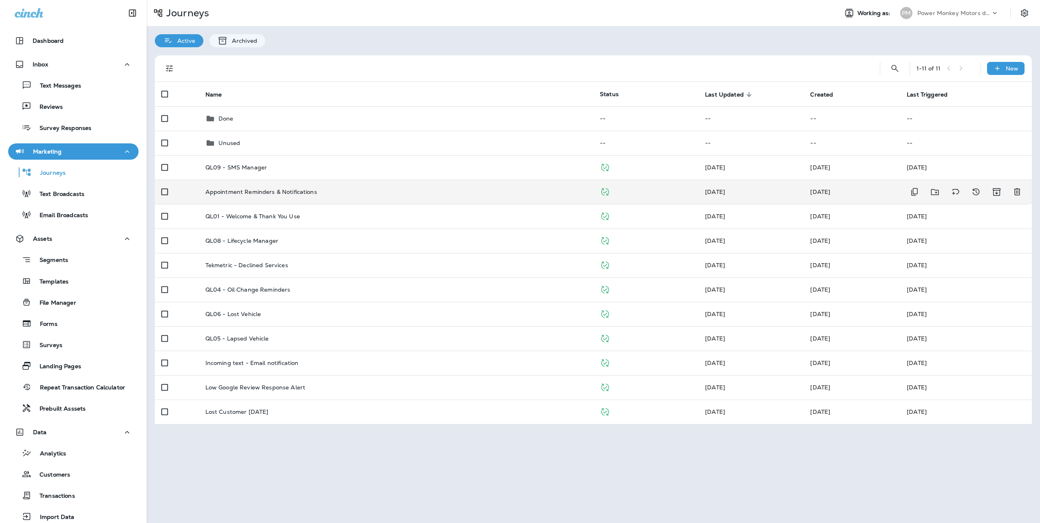
click at [331, 195] on td "Appointment Reminders & Notifications" at bounding box center [396, 192] width 394 height 24
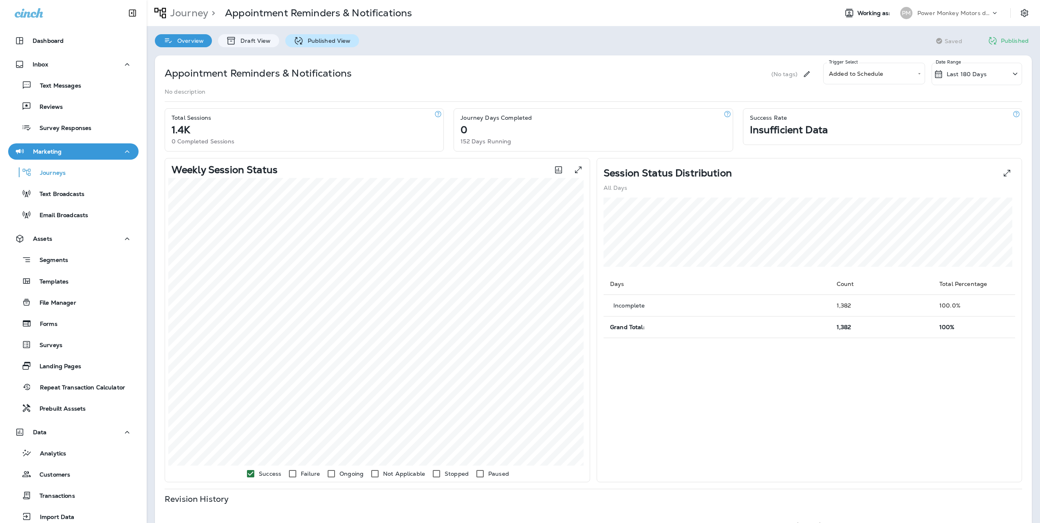
click at [310, 40] on p "Published View" at bounding box center [326, 40] width 47 height 7
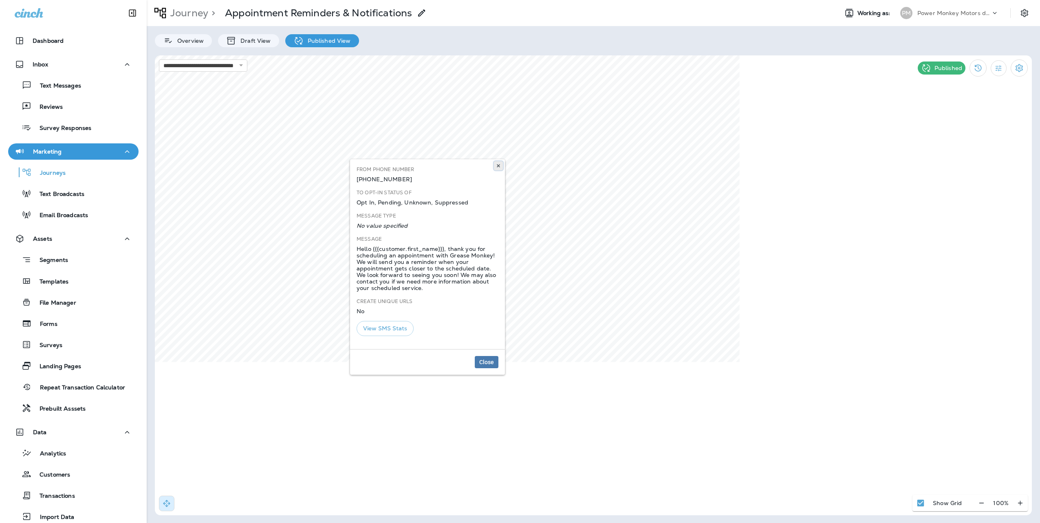
click at [500, 164] on icon at bounding box center [498, 165] width 5 height 5
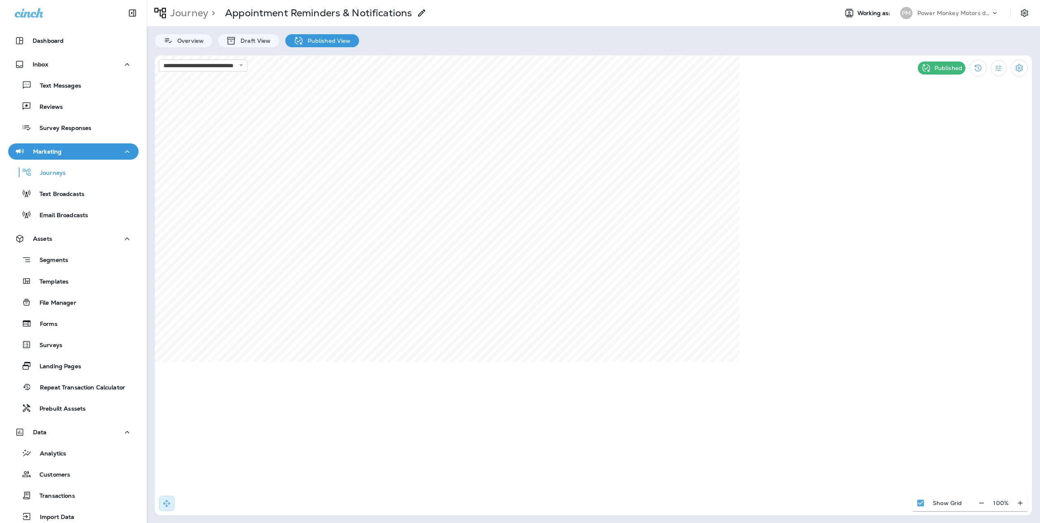
select select "*"
click at [670, 166] on use at bounding box center [669, 165] width 3 height 3
select select "****"
select select "********"
click at [499, 227] on use at bounding box center [498, 227] width 3 height 3
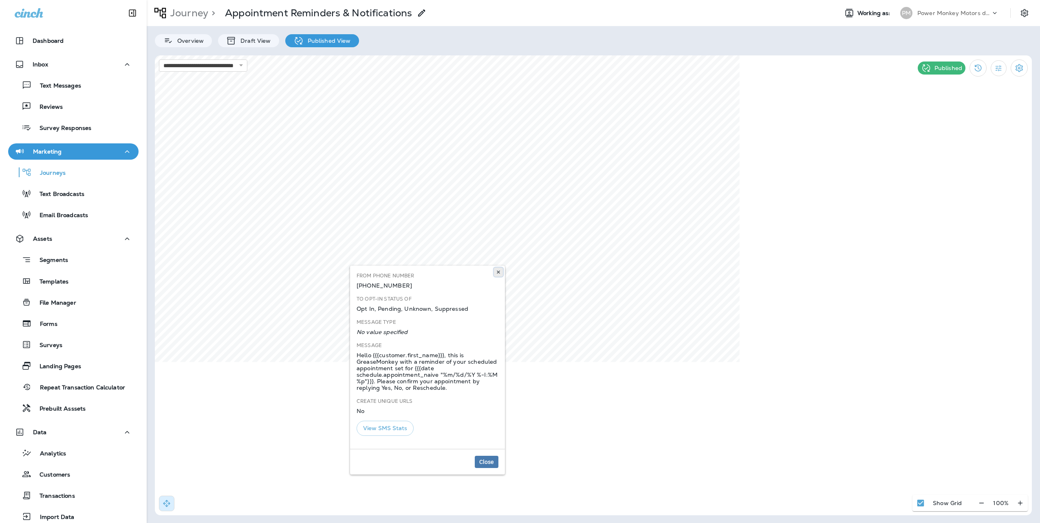
click at [497, 270] on icon at bounding box center [498, 272] width 5 height 5
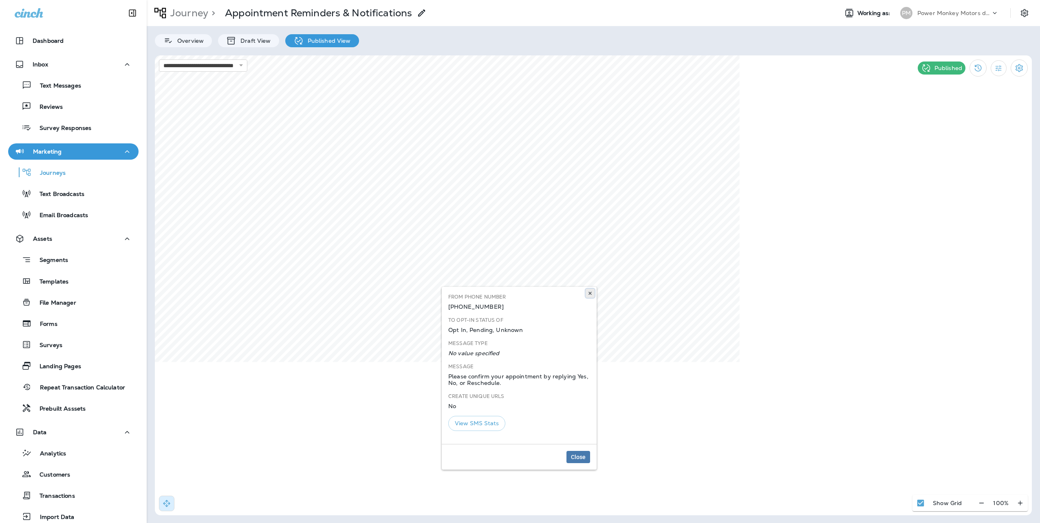
click at [591, 293] on icon at bounding box center [589, 293] width 5 height 5
click at [588, 293] on icon at bounding box center [589, 293] width 5 height 5
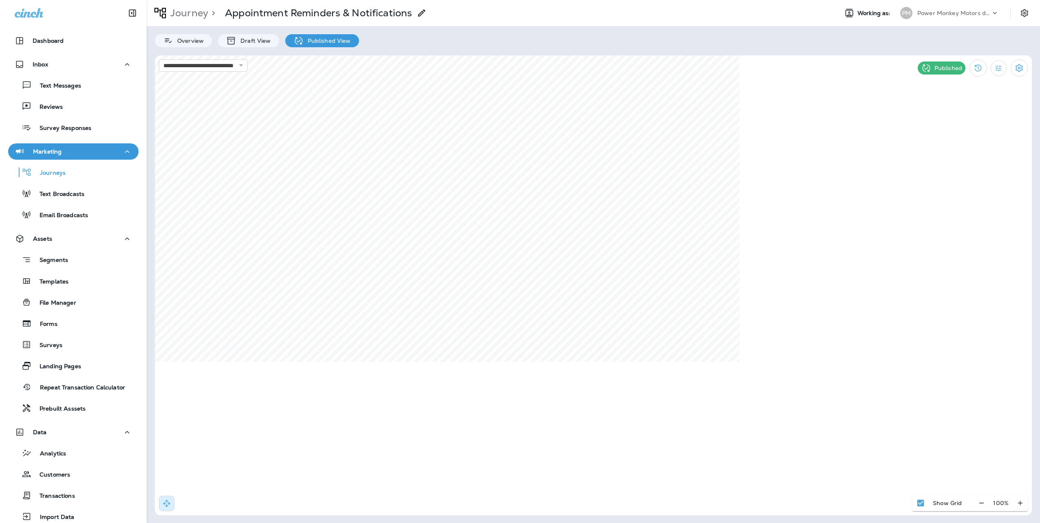
select select "*****"
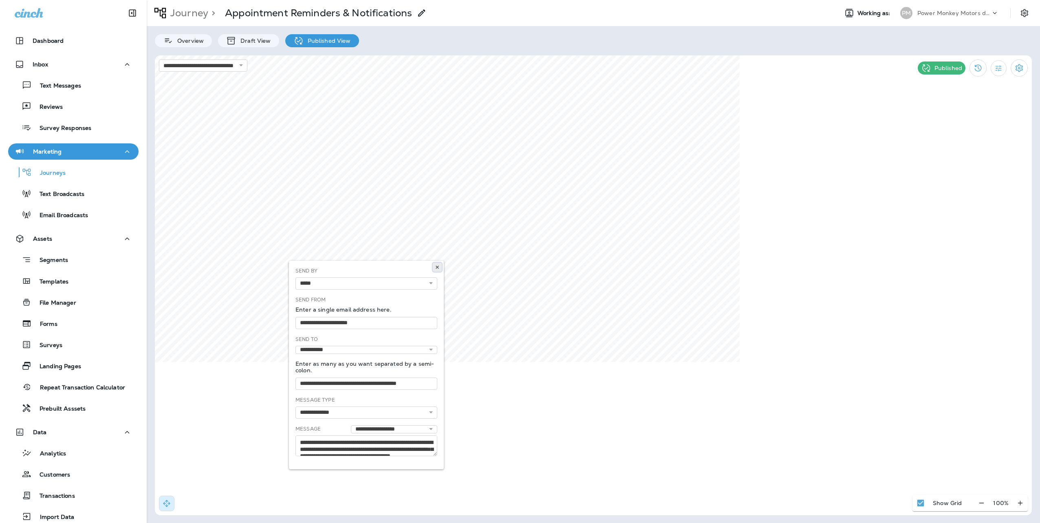
click at [440, 264] on button at bounding box center [437, 267] width 9 height 9
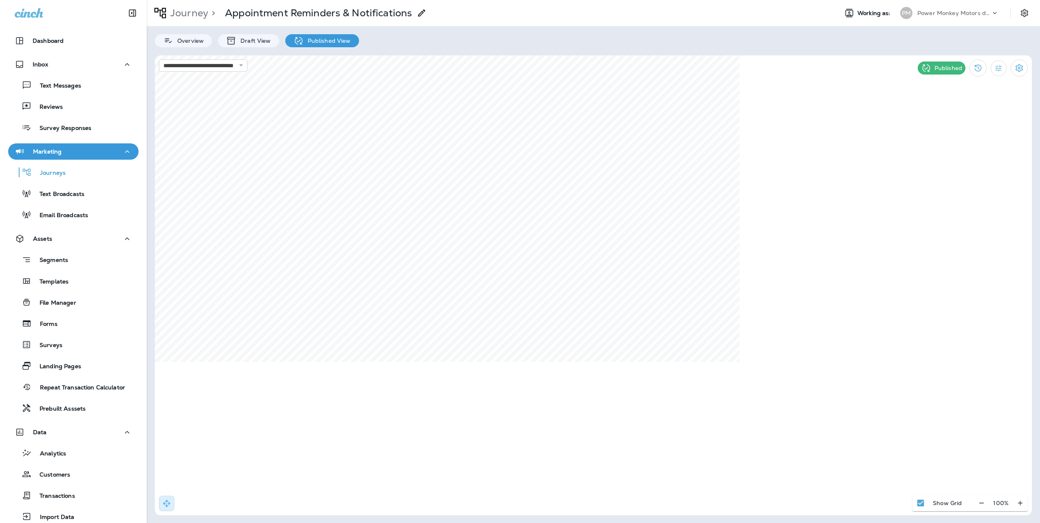
select select "*****"
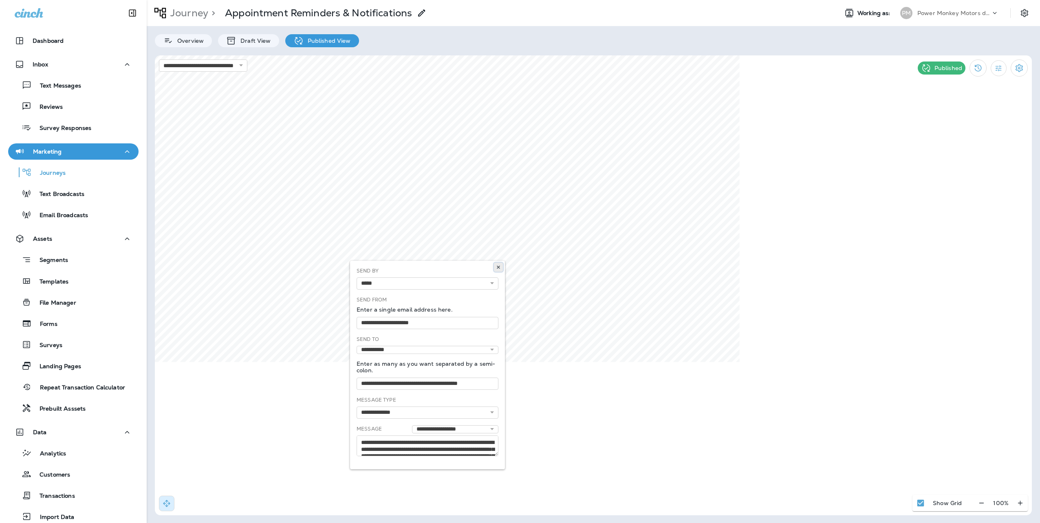
click at [497, 265] on icon at bounding box center [498, 267] width 5 height 5
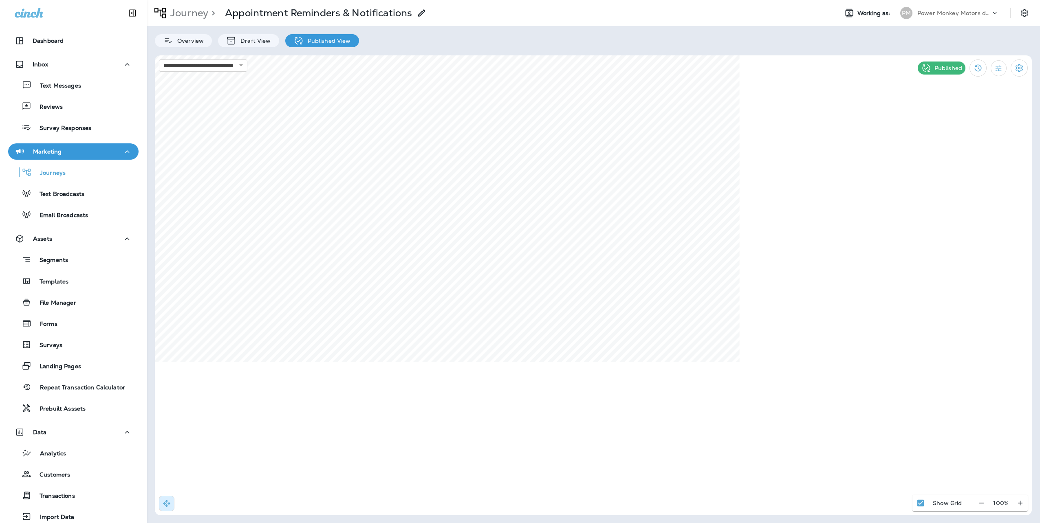
select select "*****"
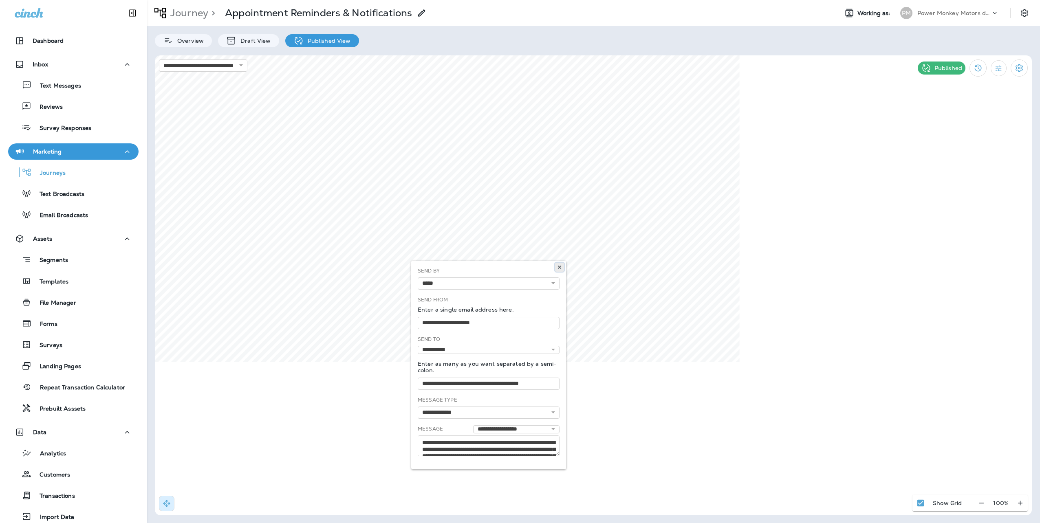
click at [557, 267] on icon at bounding box center [559, 267] width 5 height 5
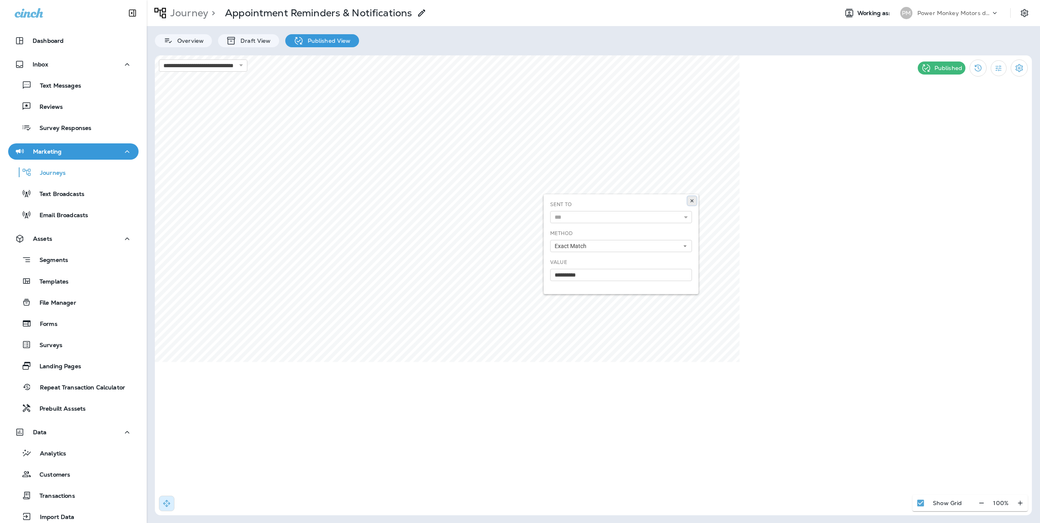
click at [692, 199] on icon at bounding box center [691, 200] width 5 height 5
click at [558, 199] on icon at bounding box center [556, 200] width 5 height 5
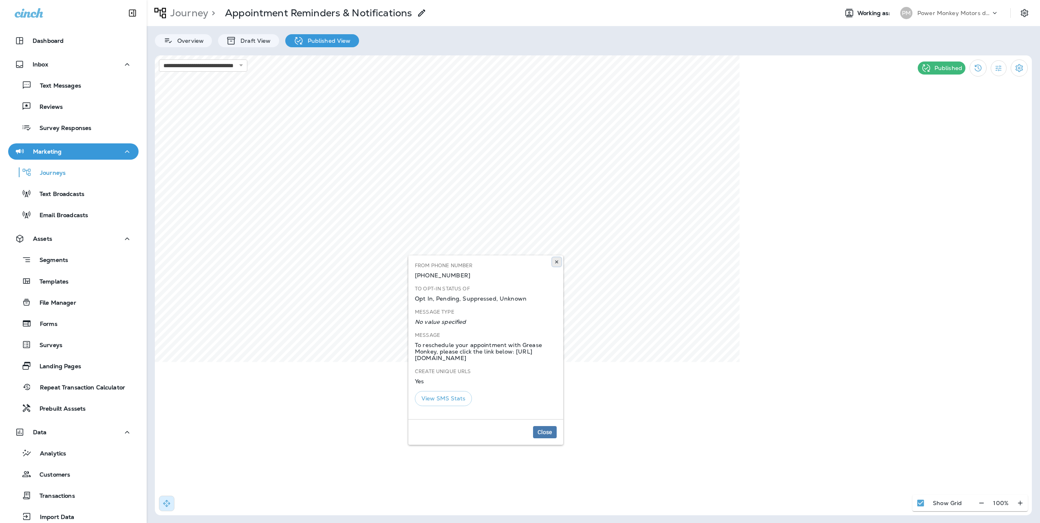
click at [558, 262] on icon at bounding box center [556, 261] width 5 height 5
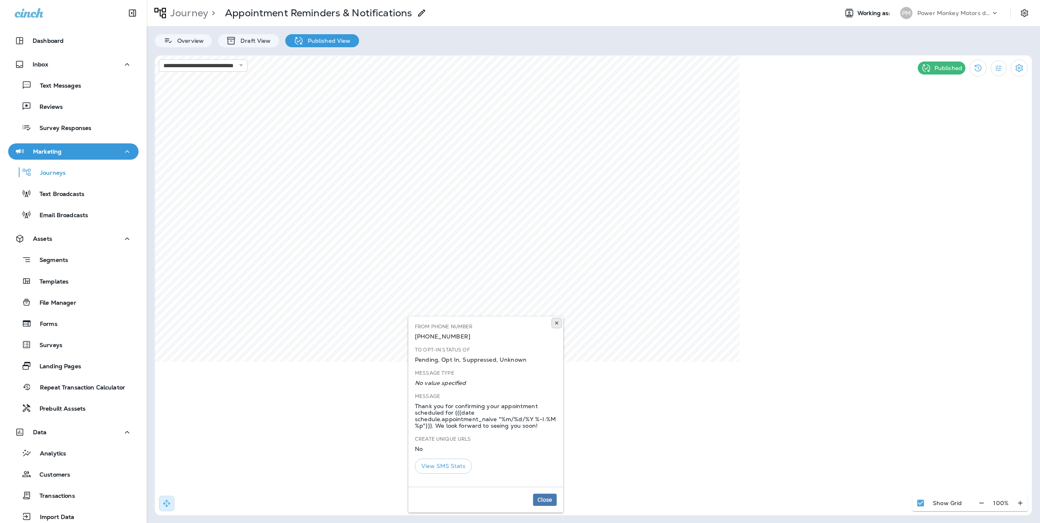
click at [556, 322] on icon at bounding box center [556, 323] width 5 height 5
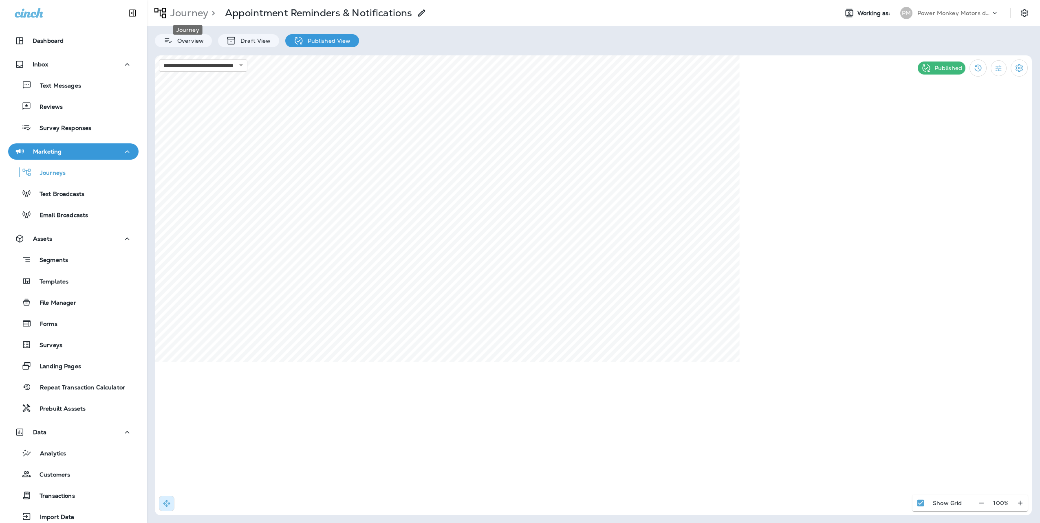
click at [193, 10] on p "Journey" at bounding box center [187, 13] width 41 height 12
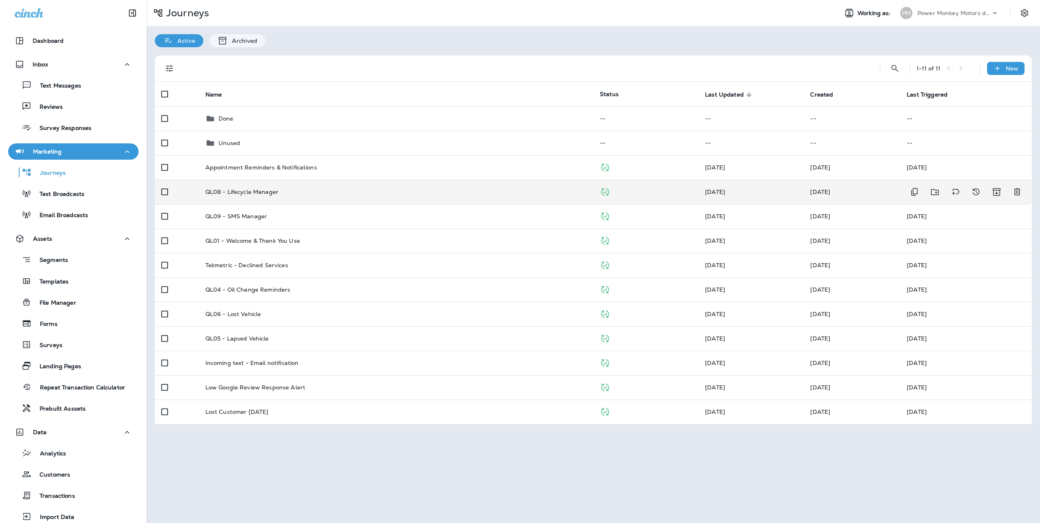
click at [260, 191] on p "QL08 - Lifecycle Manager" at bounding box center [241, 192] width 73 height 7
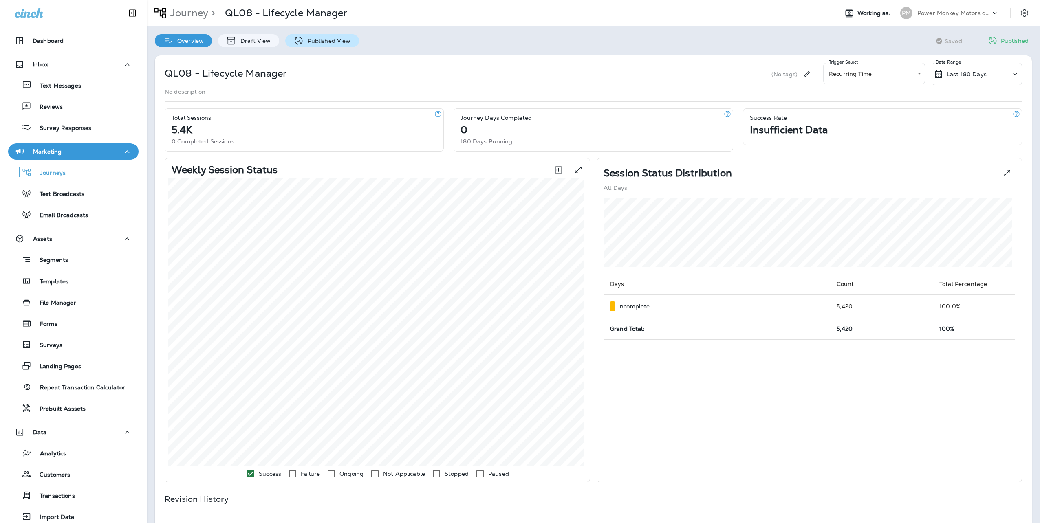
click at [319, 44] on div "Published View" at bounding box center [322, 40] width 74 height 13
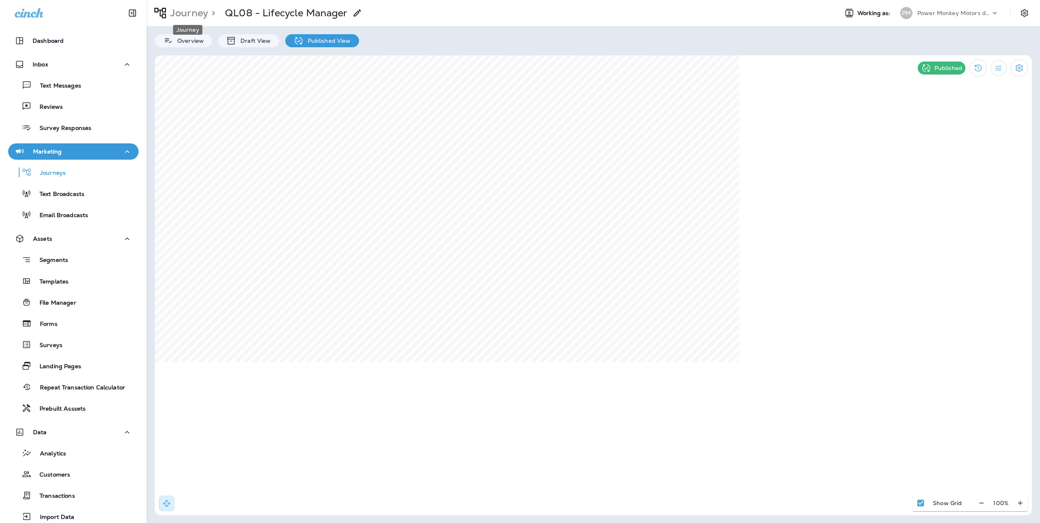
click at [177, 11] on p "Journey" at bounding box center [187, 13] width 41 height 12
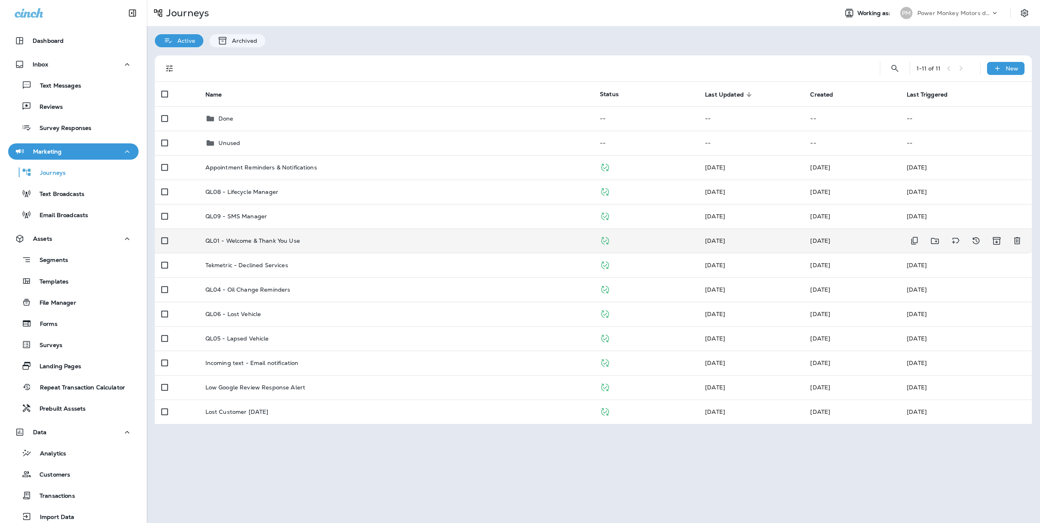
click at [314, 246] on td "QL01 - Welcome & Thank You Use" at bounding box center [396, 241] width 394 height 24
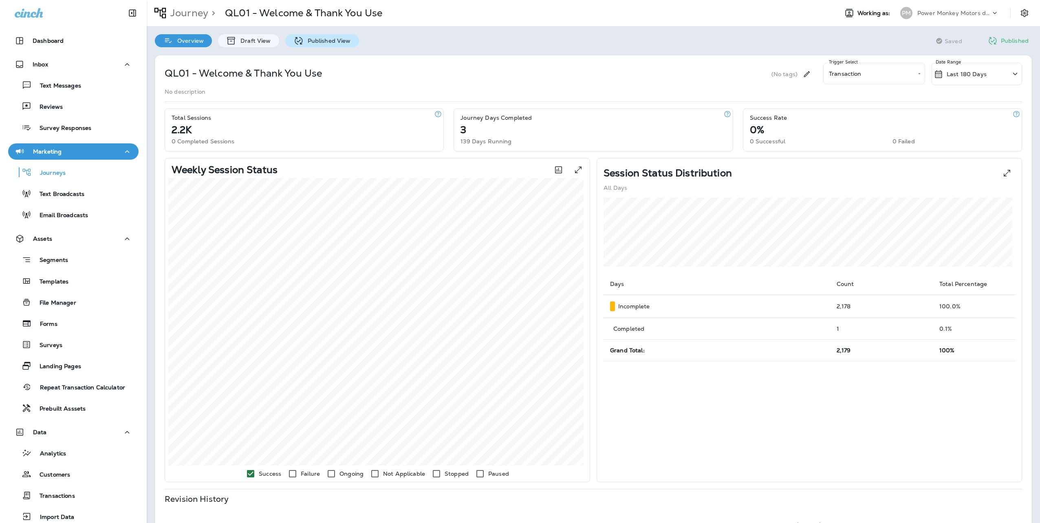
click at [336, 38] on p "Published View" at bounding box center [326, 40] width 47 height 7
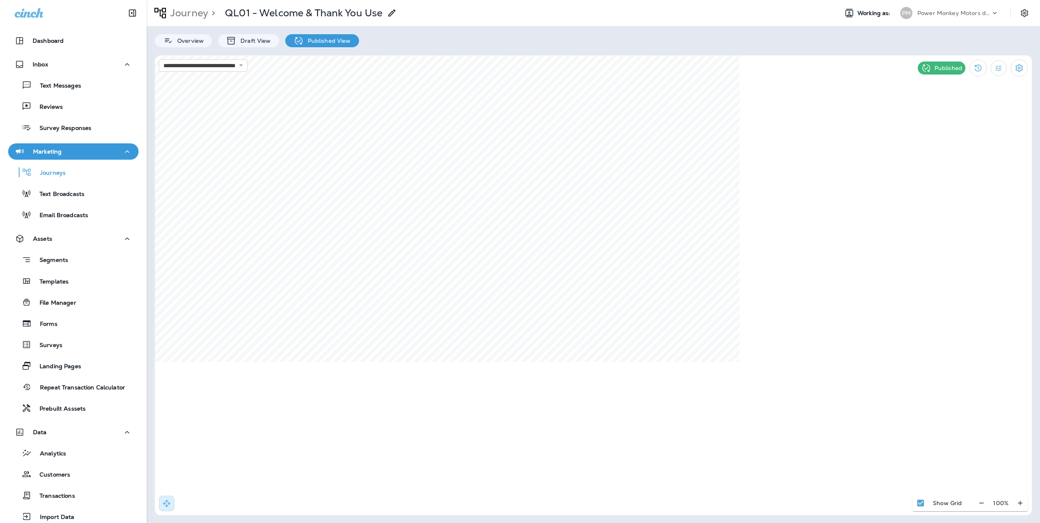
select select "*"
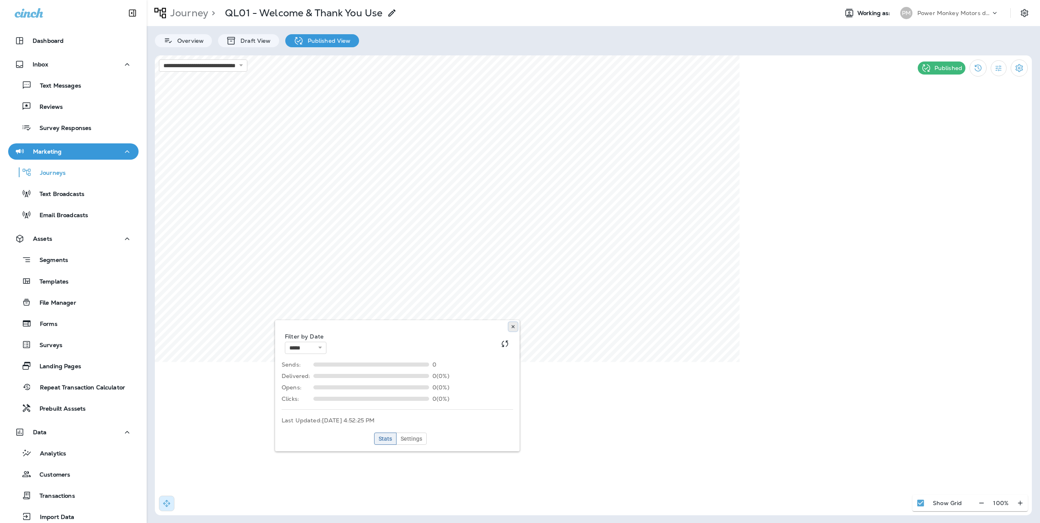
click at [511, 325] on icon at bounding box center [512, 326] width 5 height 5
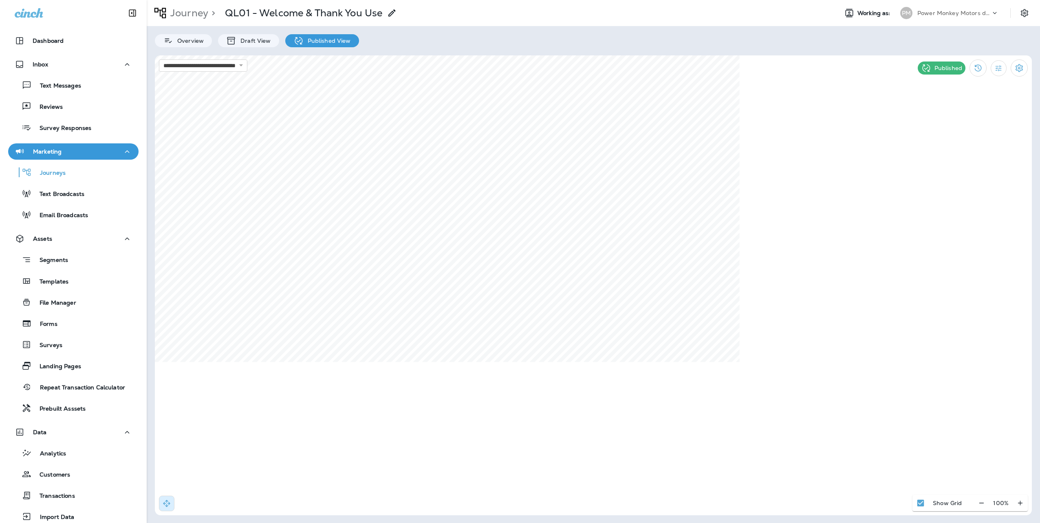
select select "*"
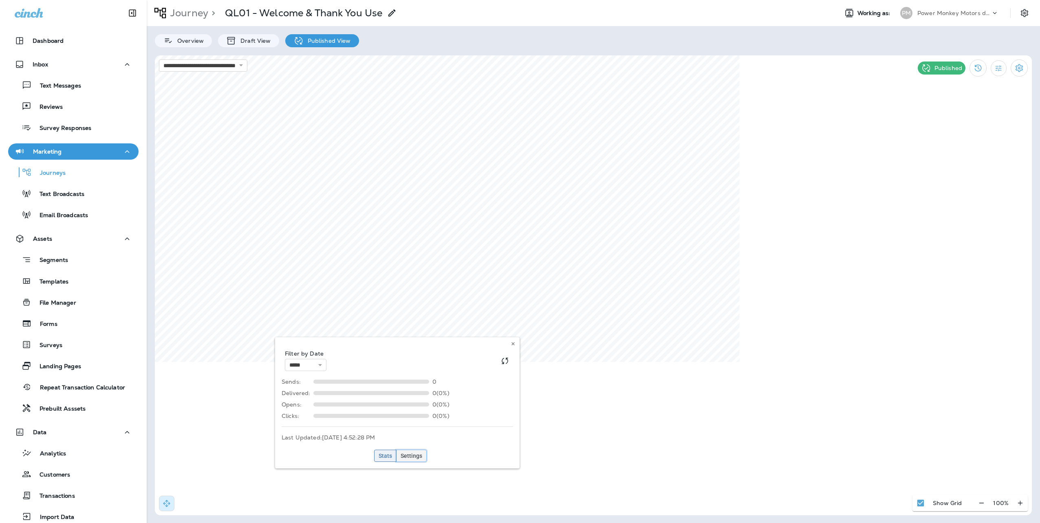
click at [412, 460] on button "Settings" at bounding box center [411, 456] width 31 height 12
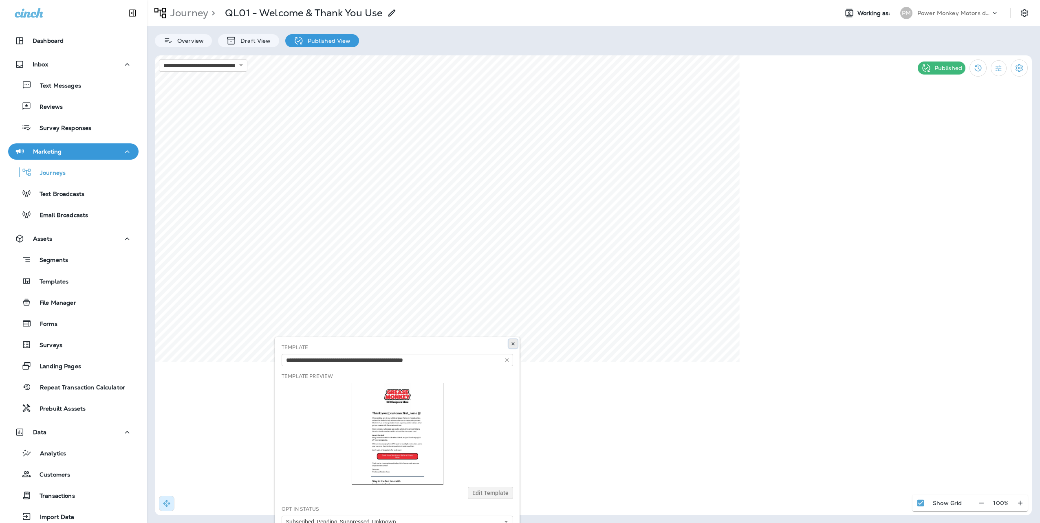
click at [513, 343] on icon at bounding box center [512, 343] width 5 height 5
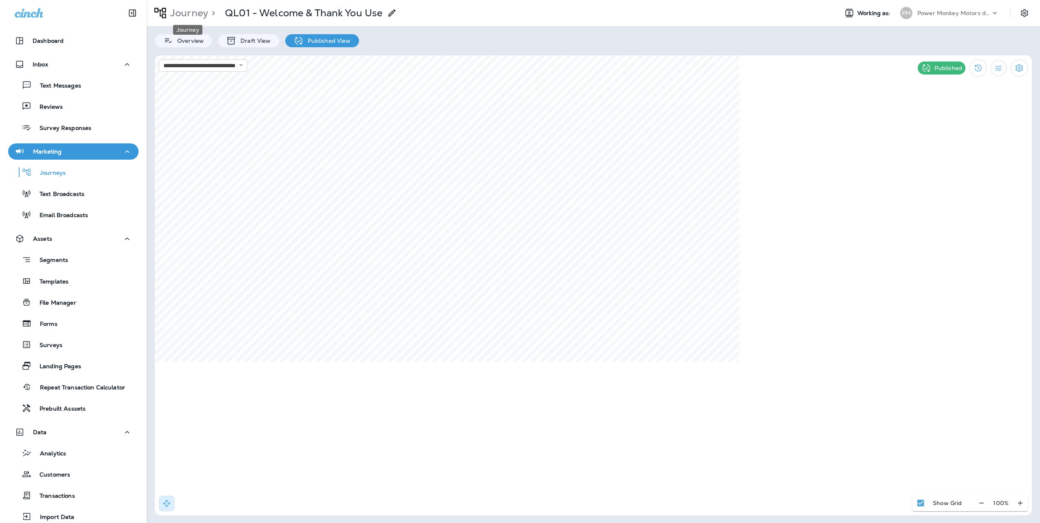
click at [196, 15] on p "Journey" at bounding box center [187, 13] width 41 height 12
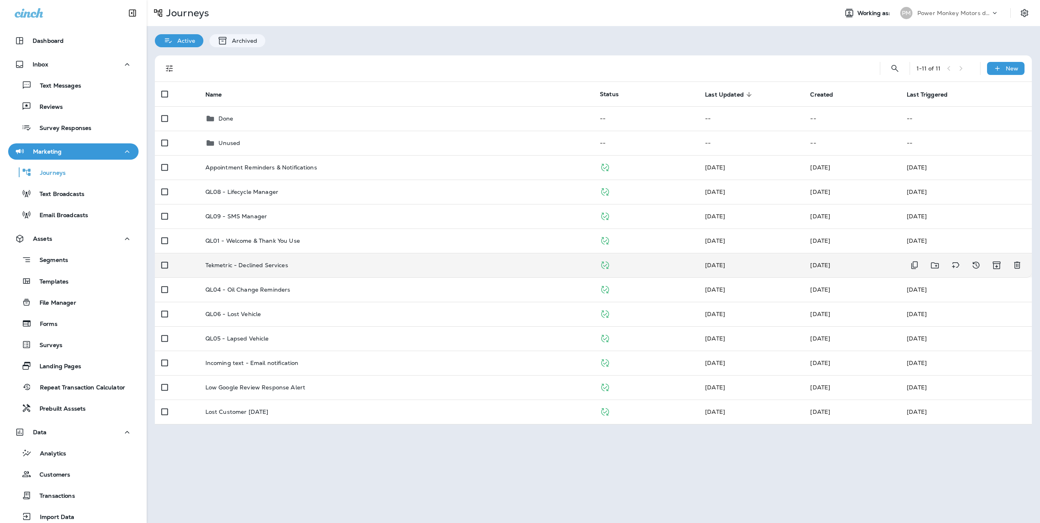
click at [275, 268] on p "Tekmetric - Declined Services" at bounding box center [246, 265] width 83 height 7
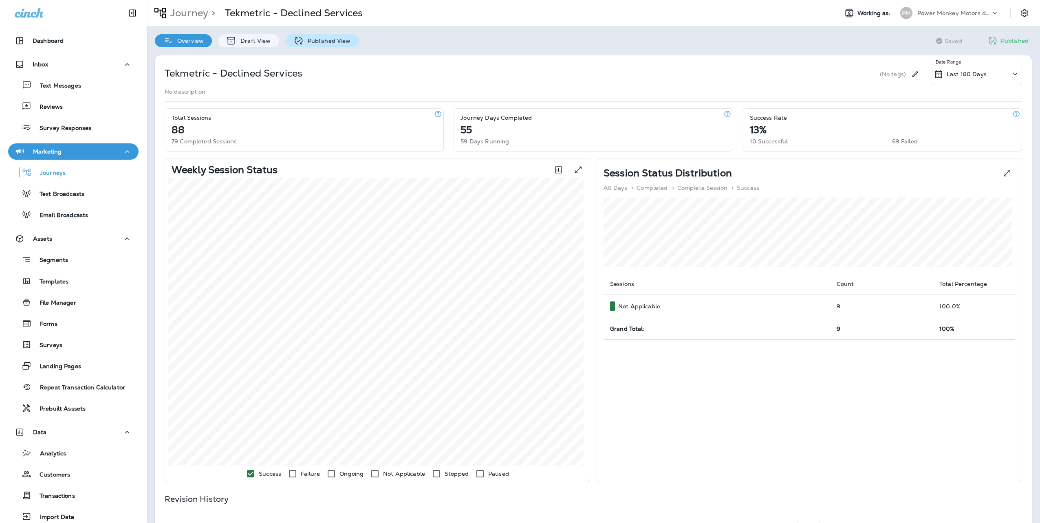
click at [327, 37] on p "Published View" at bounding box center [326, 40] width 47 height 7
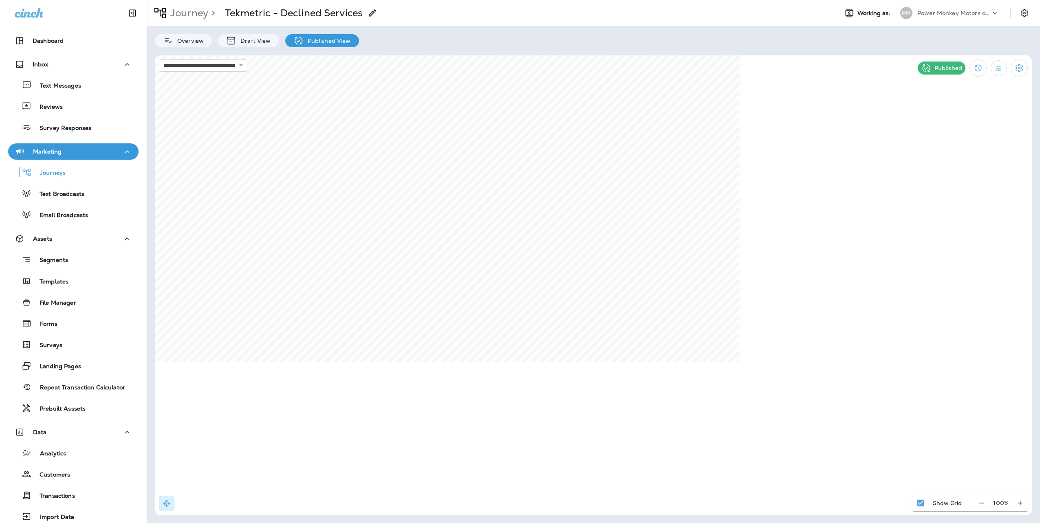
select select "*"
click at [506, 386] on span "Settings" at bounding box center [508, 387] width 22 height 6
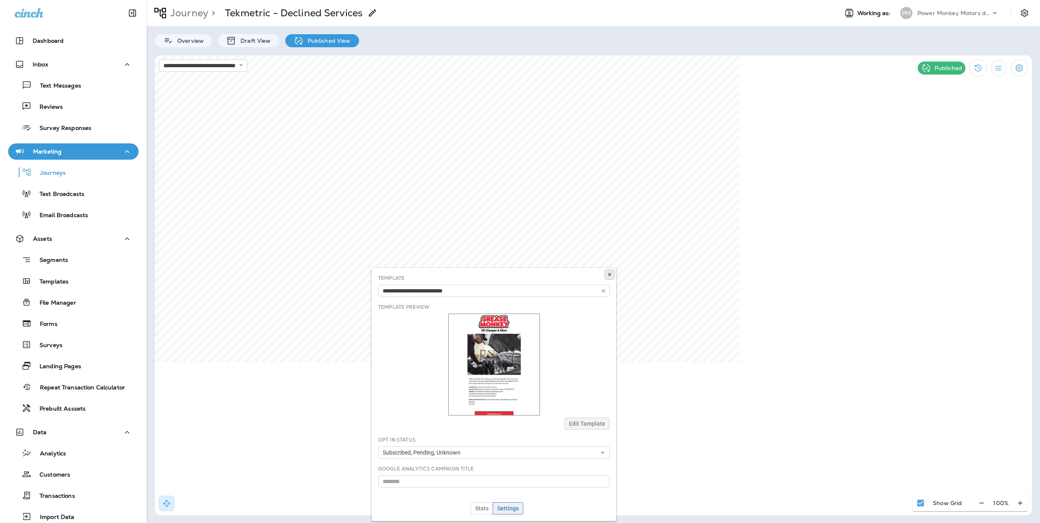
click at [611, 272] on icon at bounding box center [609, 274] width 5 height 5
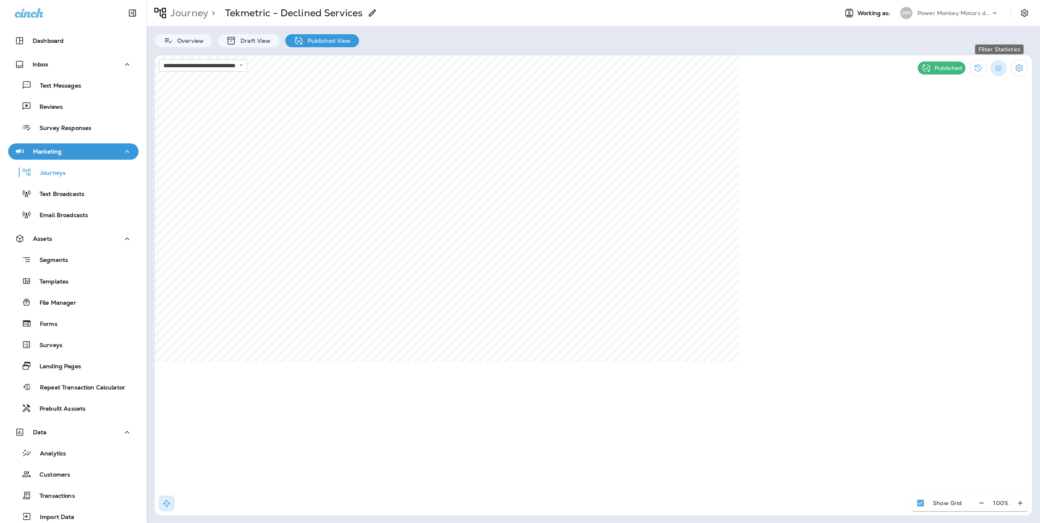
click at [996, 65] on icon "Filter Statistics" at bounding box center [998, 68] width 9 height 9
click at [947, 87] on p "All" at bounding box center [947, 86] width 8 height 7
click at [999, 68] on icon "Filter Statistics" at bounding box center [998, 68] width 9 height 9
click at [959, 142] on p "30 Days" at bounding box center [954, 145] width 23 height 7
type input "**********"
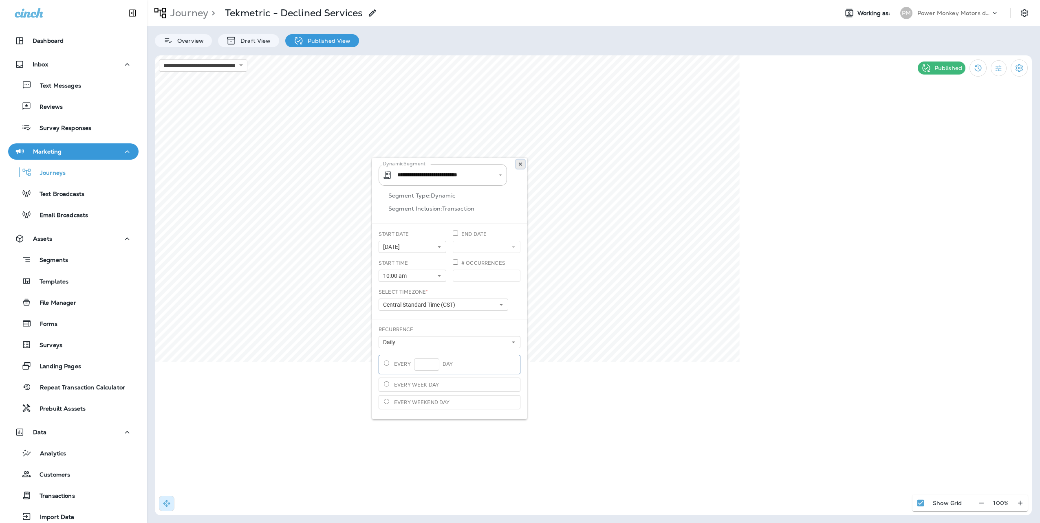
click at [521, 165] on use at bounding box center [520, 164] width 3 height 3
click at [995, 68] on icon "Filter Statistics" at bounding box center [998, 68] width 9 height 9
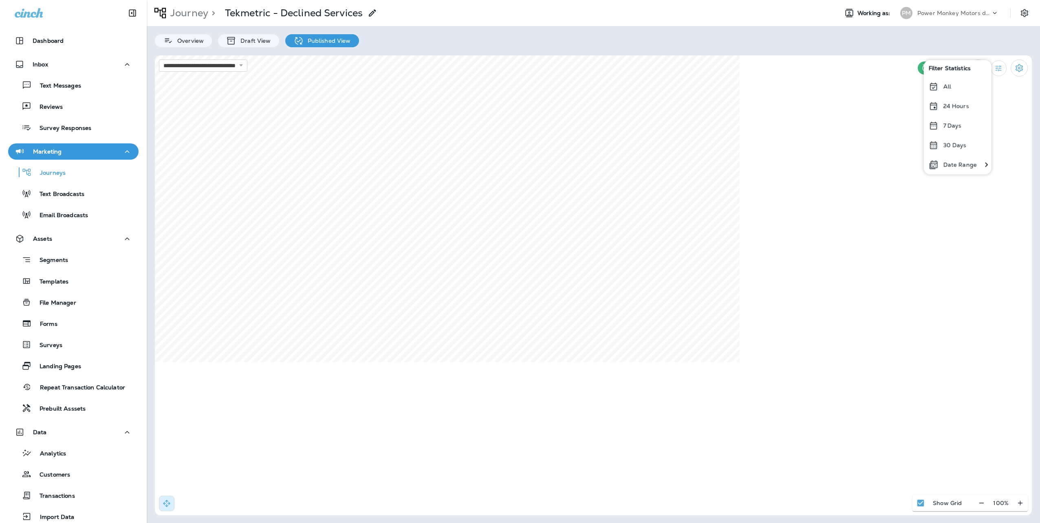
click at [935, 103] on icon at bounding box center [933, 106] width 10 height 10
click at [996, 64] on icon "Filter Statistics" at bounding box center [998, 68] width 9 height 9
click at [959, 105] on p "24 Hours" at bounding box center [956, 106] width 26 height 7
click at [247, 67] on select "**********" at bounding box center [203, 65] width 88 height 12
click at [159, 59] on select "**********" at bounding box center [203, 65] width 88 height 12
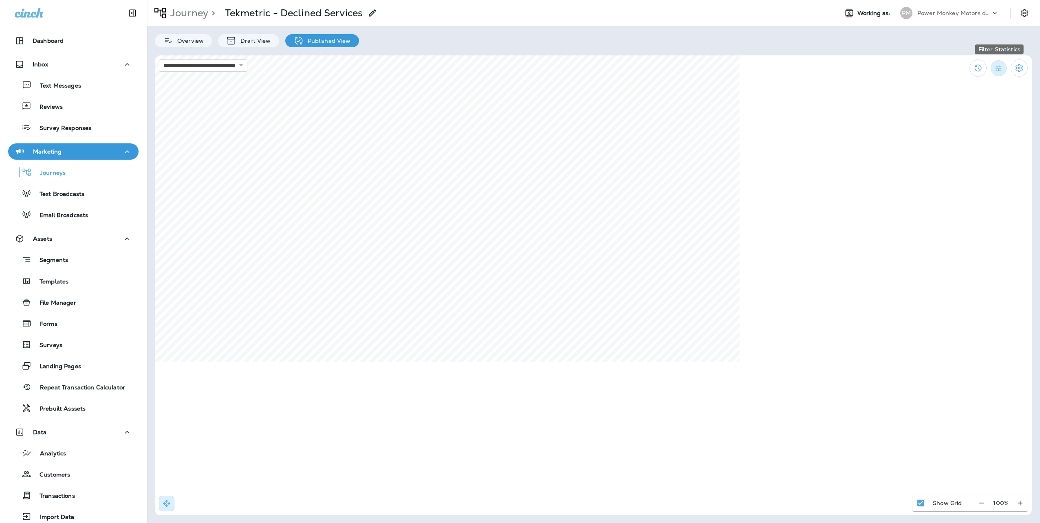
click at [1005, 64] on button "Filter Statistics" at bounding box center [998, 68] width 16 height 16
click at [956, 84] on div "All" at bounding box center [957, 87] width 68 height 20
click at [247, 68] on select "**********" at bounding box center [203, 65] width 88 height 12
select select "**********"
click at [159, 59] on select "**********" at bounding box center [203, 65] width 88 height 12
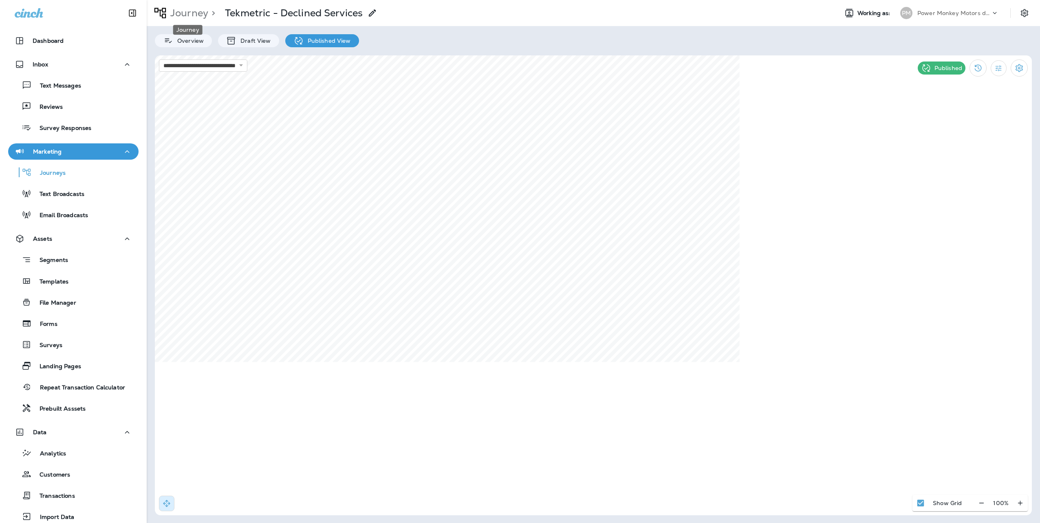
click at [188, 13] on p "Journey" at bounding box center [187, 13] width 41 height 12
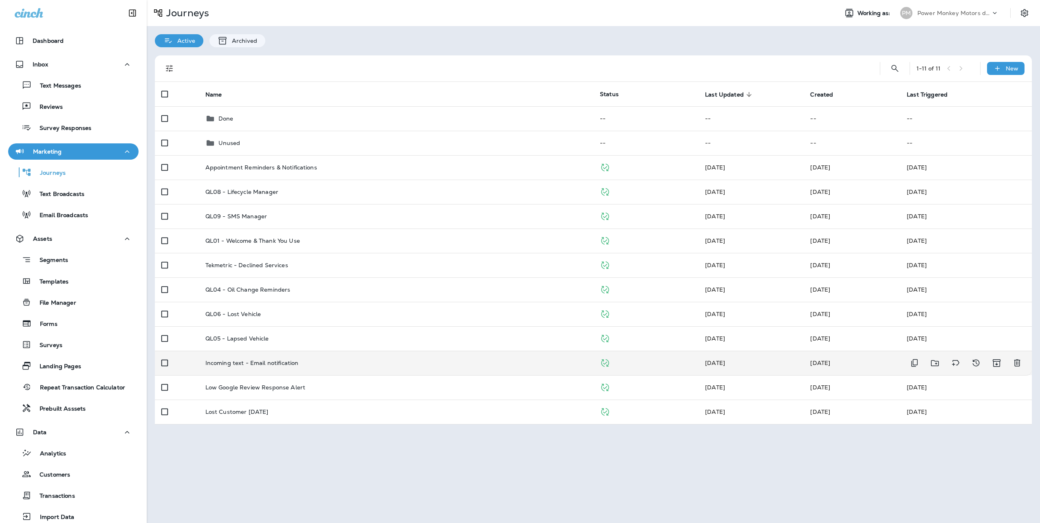
click at [414, 363] on div "Incoming text - Email notification" at bounding box center [395, 363] width 381 height 7
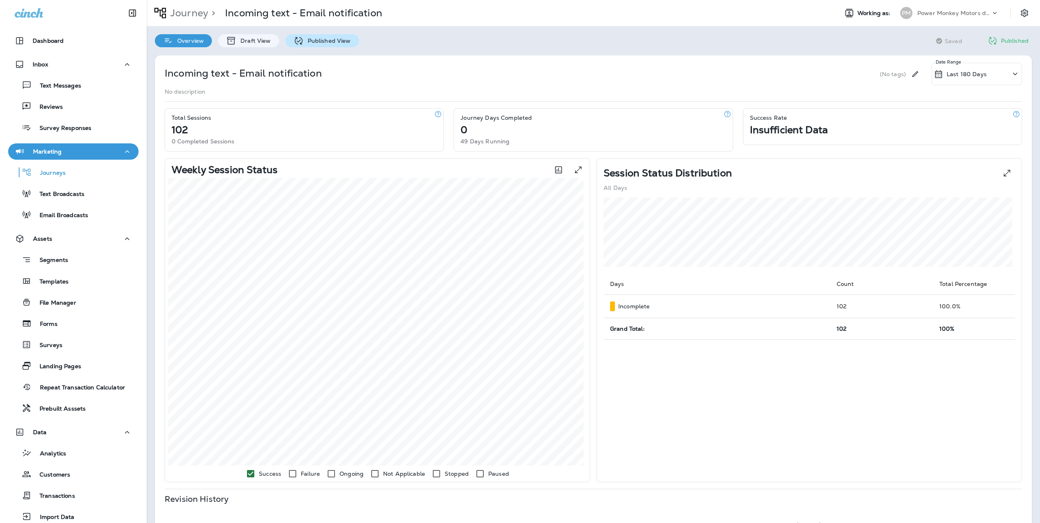
click at [317, 45] on div "Published View" at bounding box center [322, 40] width 74 height 13
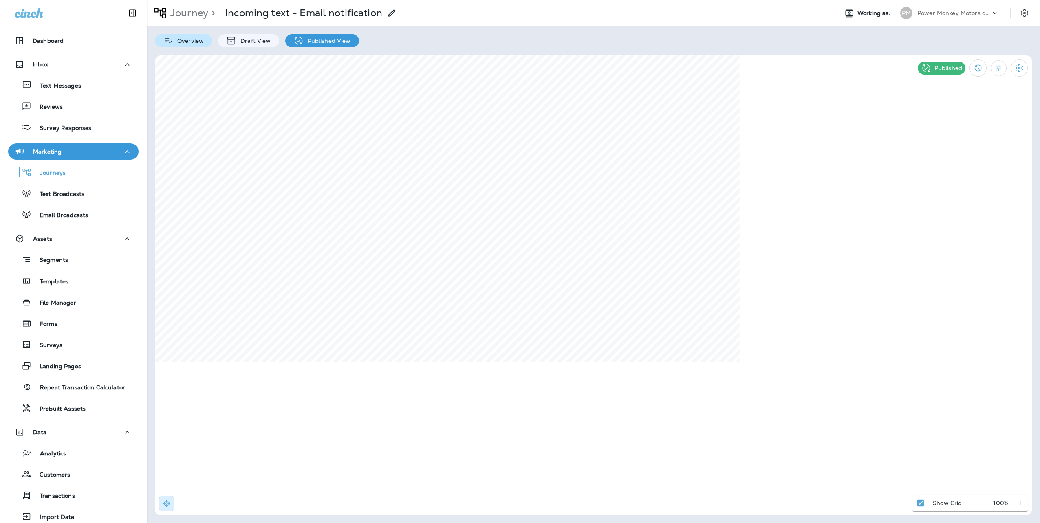
click at [181, 42] on p "Overview" at bounding box center [188, 40] width 31 height 7
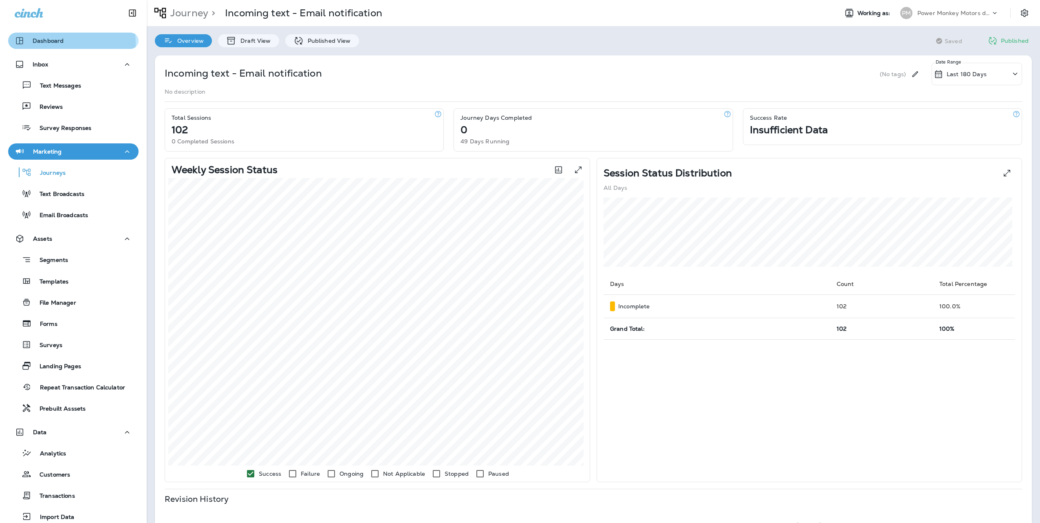
click at [57, 42] on p "Dashboard" at bounding box center [48, 40] width 31 height 7
